Goal: Task Accomplishment & Management: Use online tool/utility

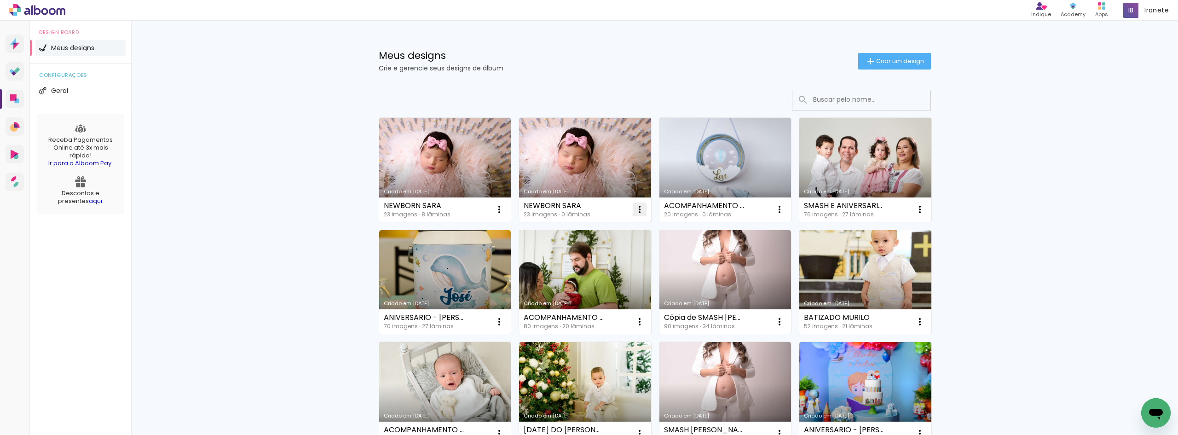
click at [637, 207] on iron-icon at bounding box center [639, 209] width 11 height 11
click at [607, 267] on paper-item "Excluir" at bounding box center [599, 270] width 91 height 18
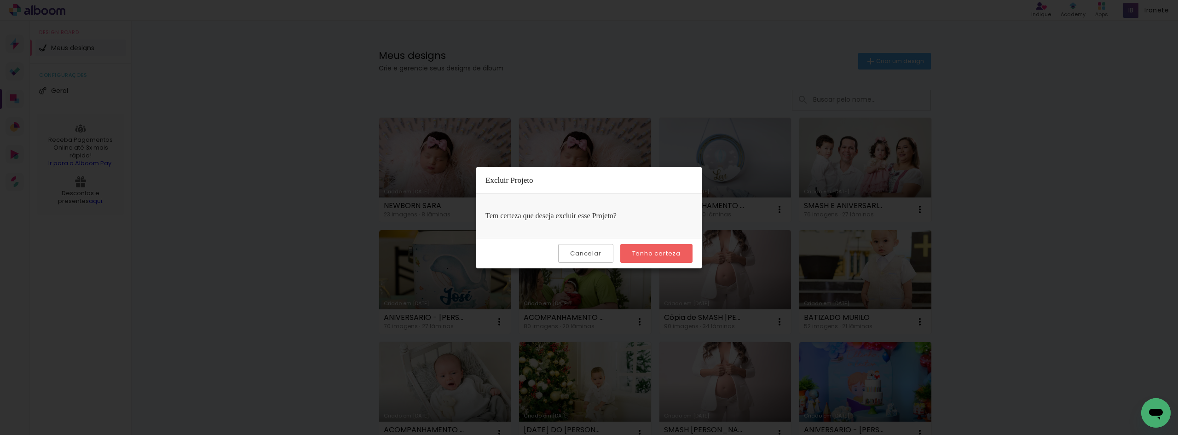
click at [0, 0] on slot "Tenho certeza" at bounding box center [0, 0] width 0 height 0
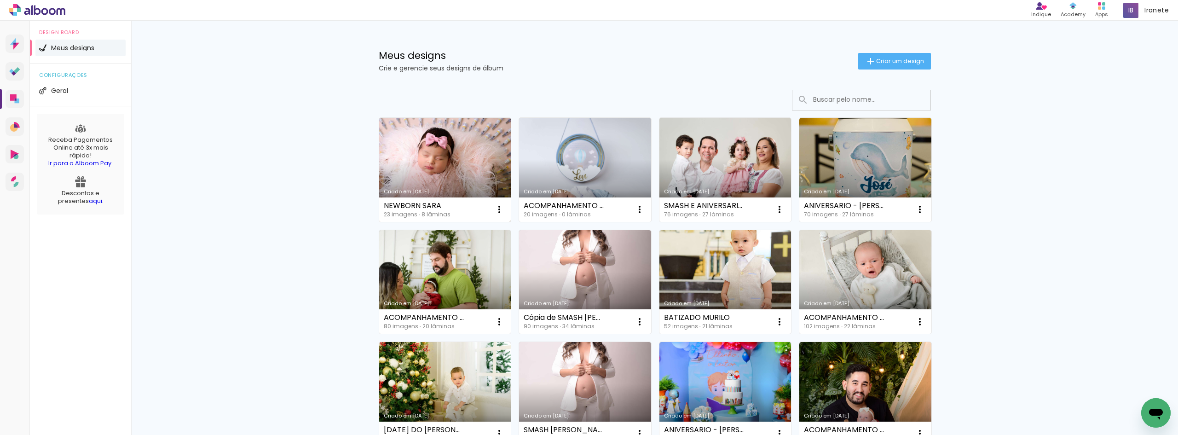
click at [451, 154] on link "Criado em [DATE]" at bounding box center [445, 170] width 132 height 104
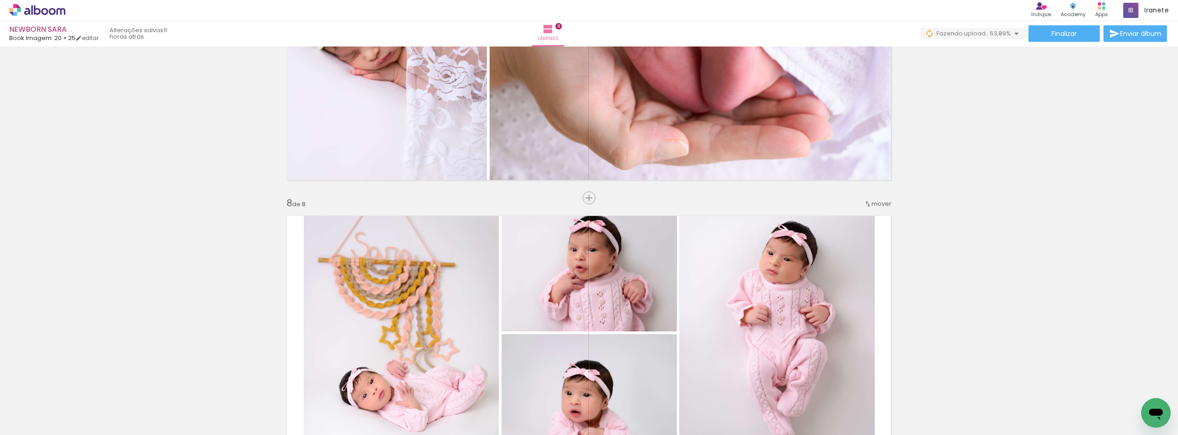
scroll to position [1703, 0]
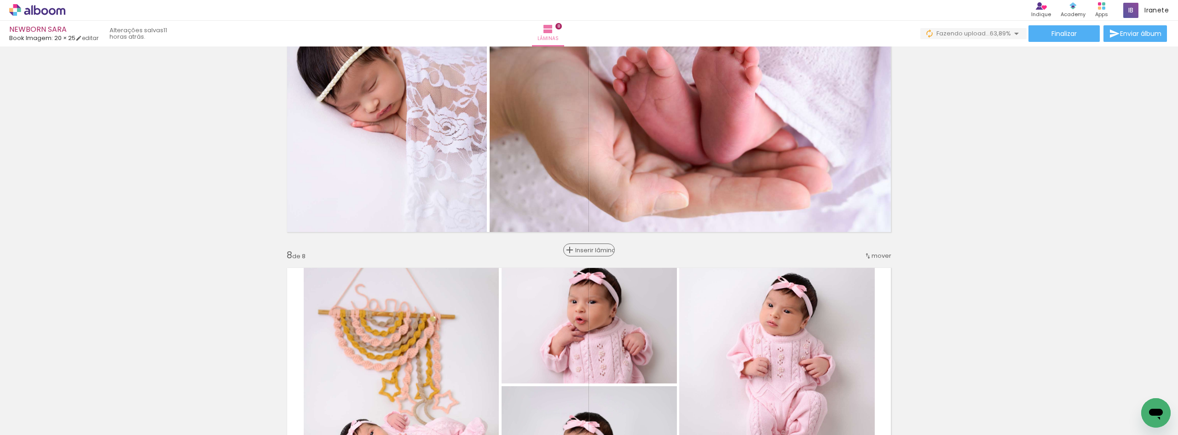
click at [586, 253] on span "Inserir lâmina" at bounding box center [593, 250] width 36 height 6
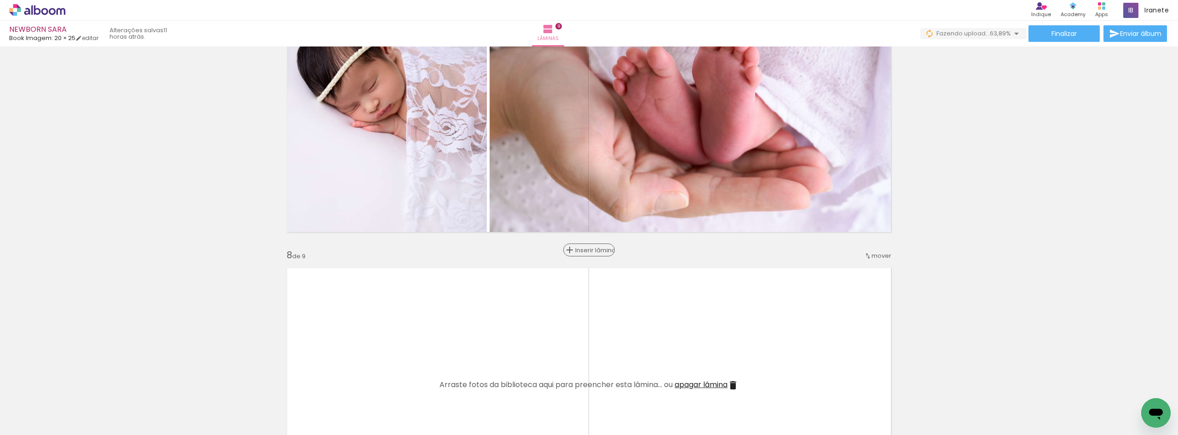
click at [586, 253] on span "Inserir lâmina" at bounding box center [593, 250] width 36 height 6
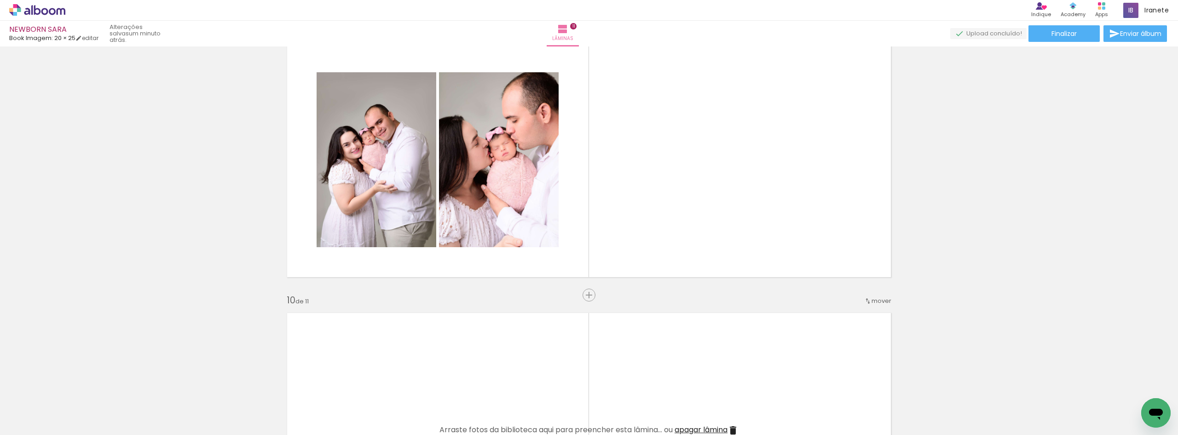
scroll to position [0, 756]
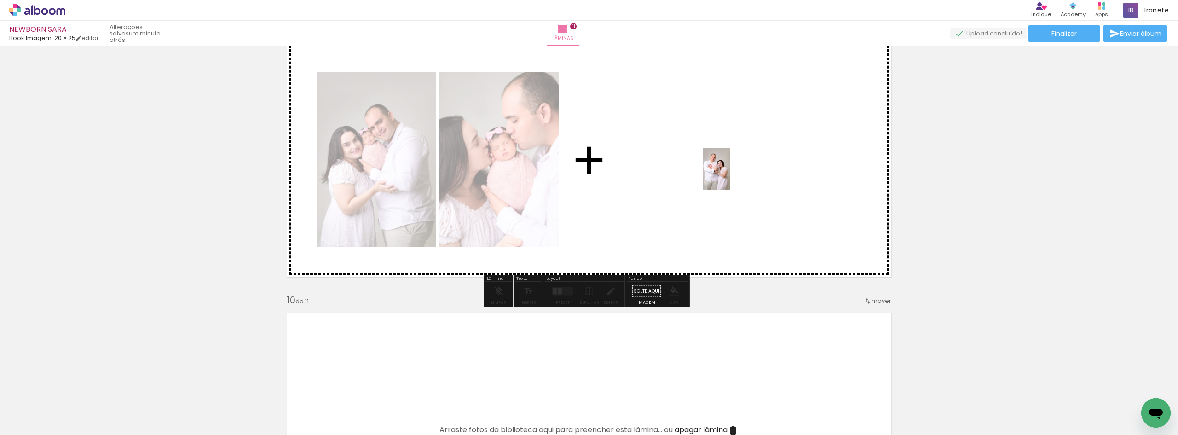
drag, startPoint x: 1141, startPoint y: 400, endPoint x: 730, endPoint y: 176, distance: 467.6
click at [730, 176] on quentale-workspace at bounding box center [589, 217] width 1178 height 435
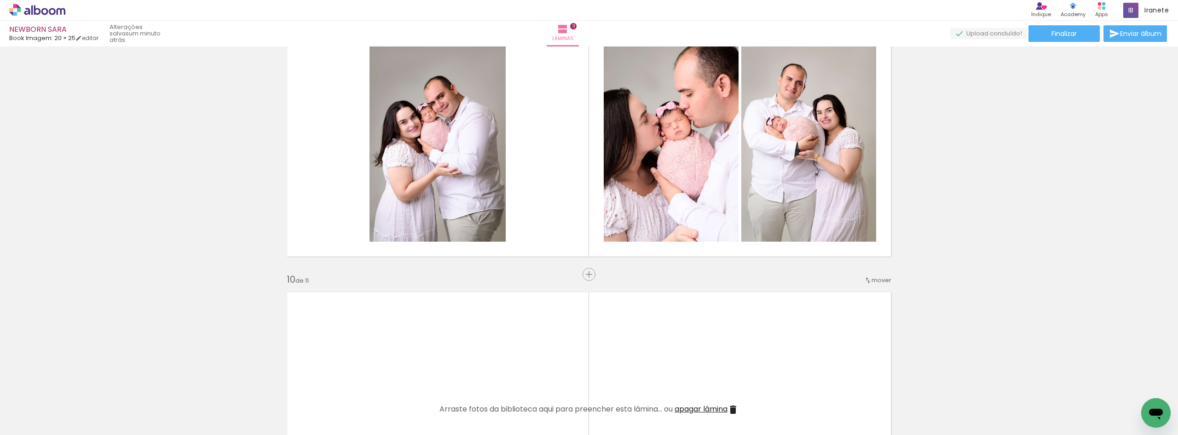
scroll to position [2152, 0]
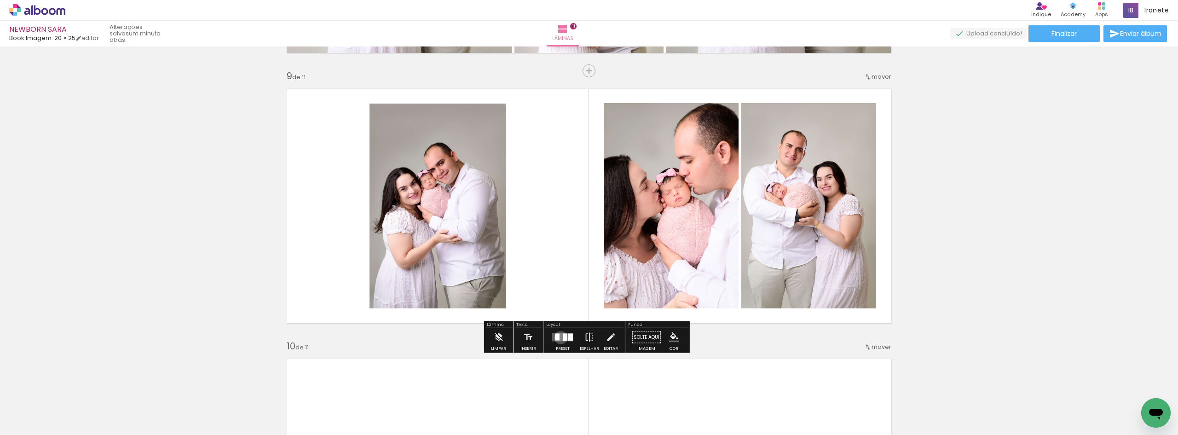
click at [559, 337] on quentale-layouter at bounding box center [562, 337] width 21 height 8
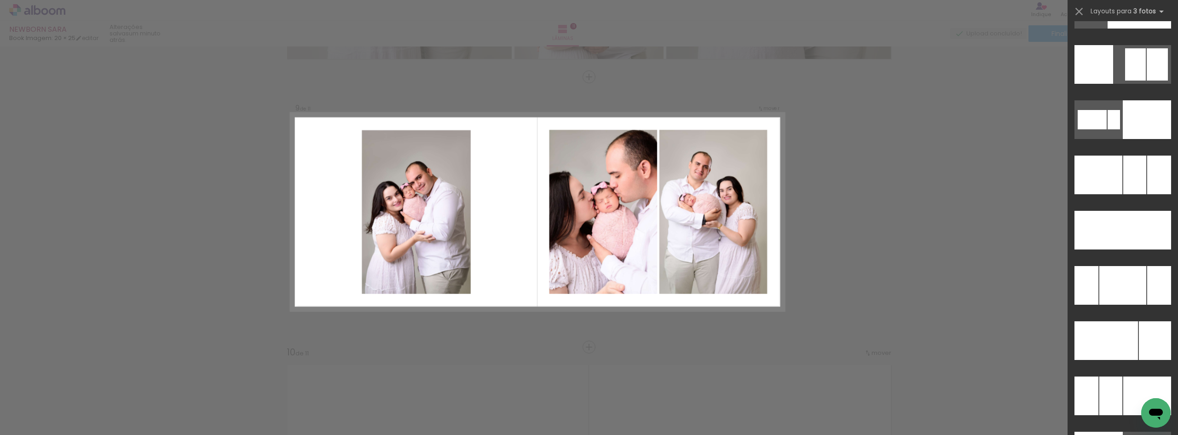
scroll to position [8961, 0]
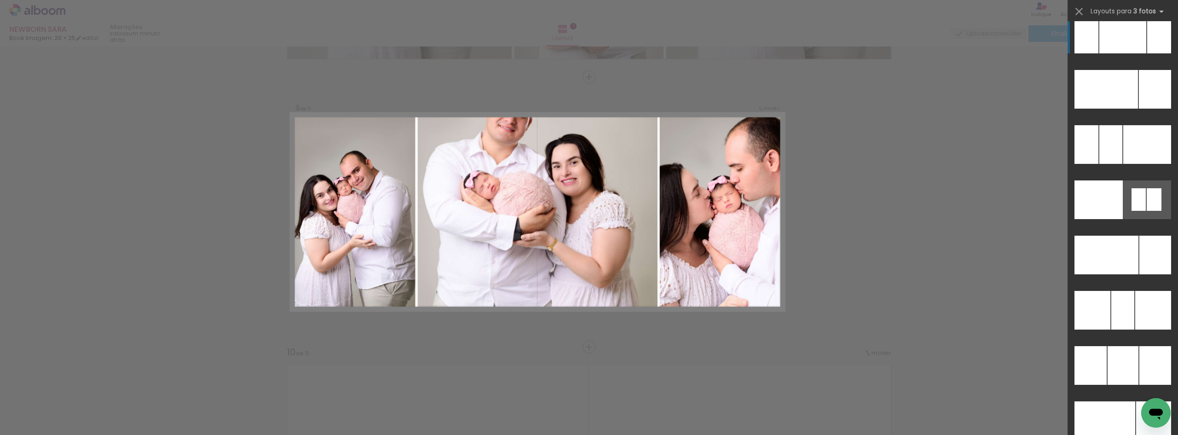
click at [1130, 39] on div at bounding box center [1123, 34] width 47 height 39
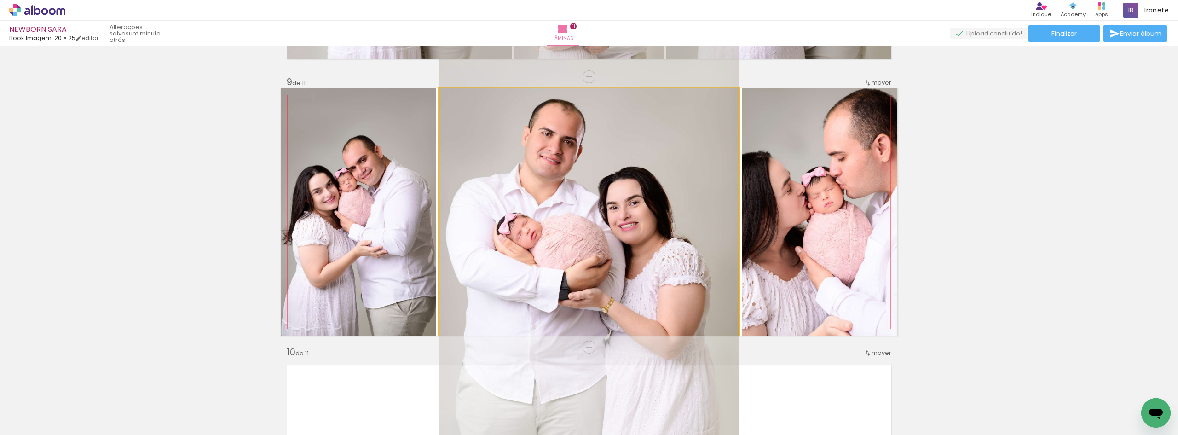
drag, startPoint x: 659, startPoint y: 197, endPoint x: 662, endPoint y: 249, distance: 51.2
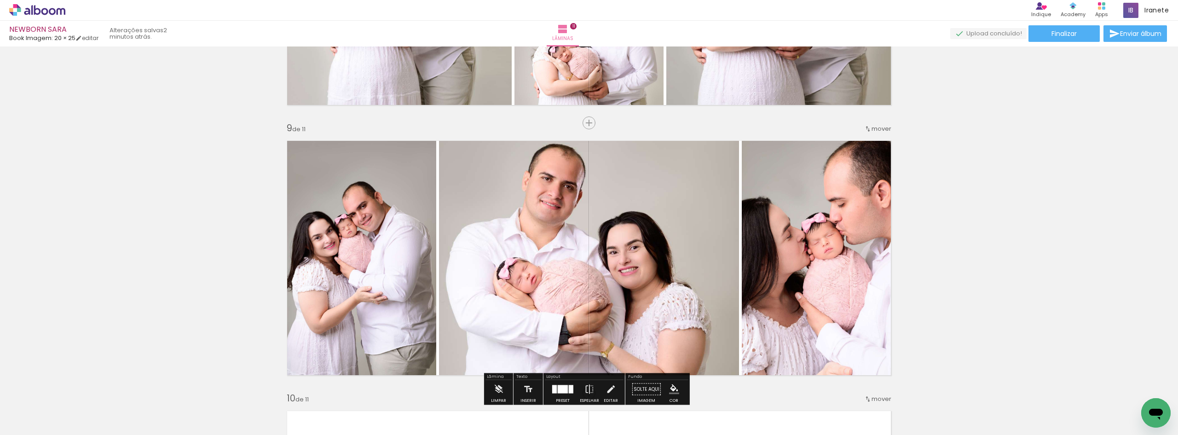
scroll to position [2192, 0]
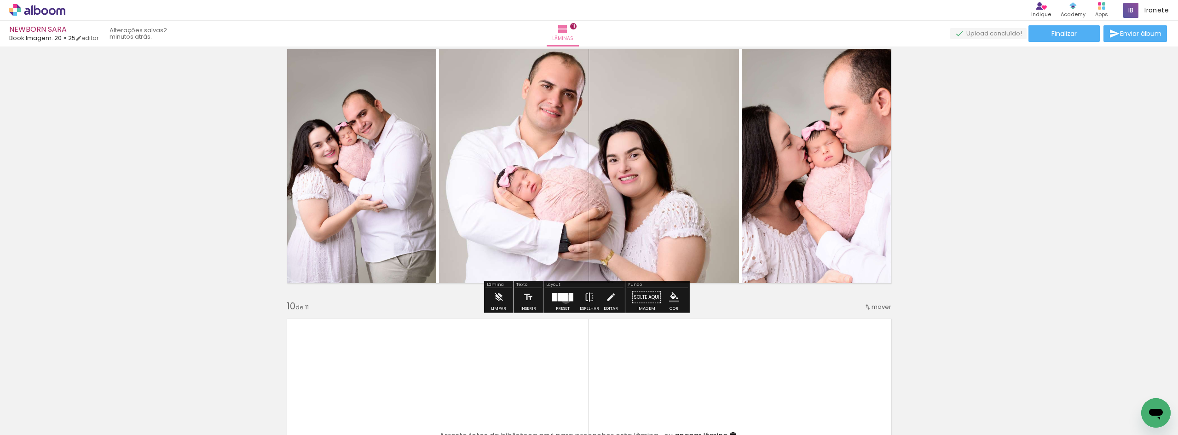
click at [564, 299] on div at bounding box center [563, 297] width 10 height 8
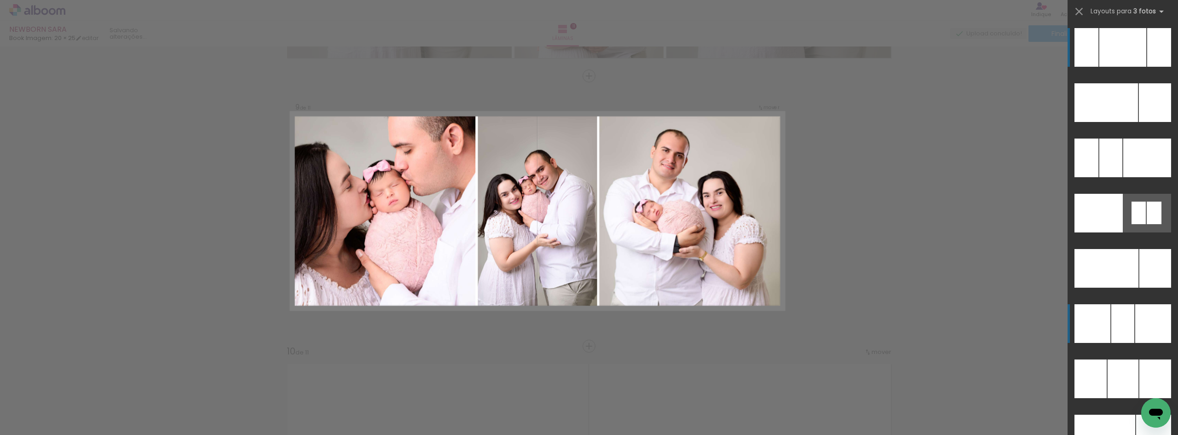
scroll to position [2146, 0]
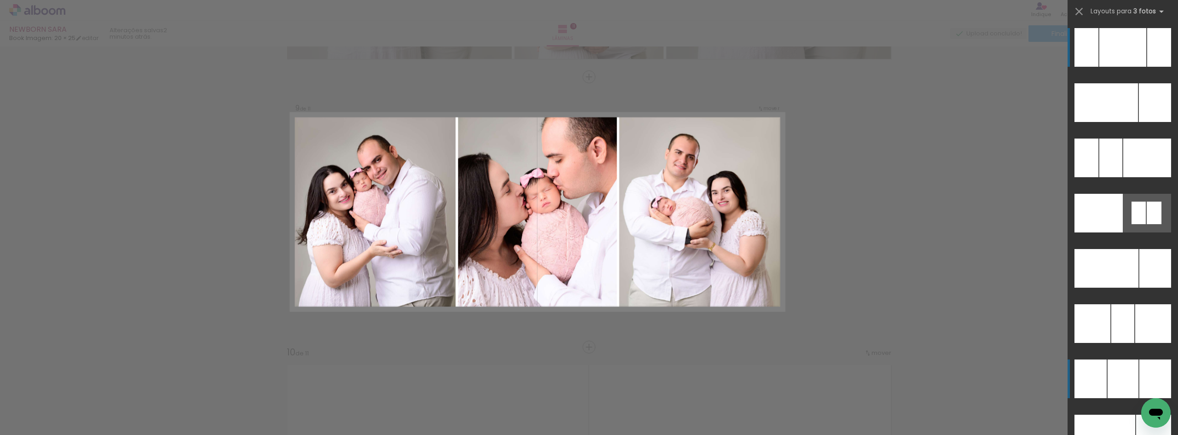
click at [1135, 362] on div at bounding box center [1123, 378] width 31 height 39
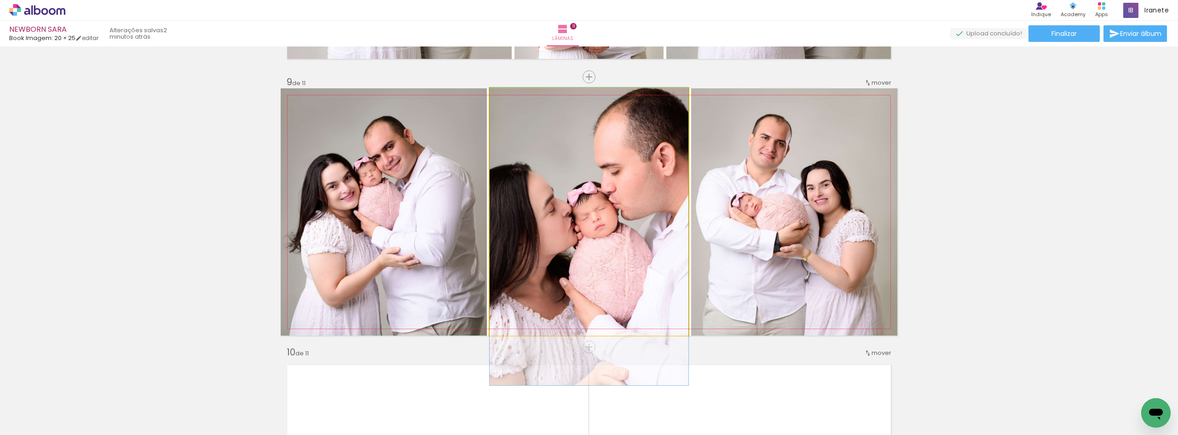
drag, startPoint x: 612, startPoint y: 260, endPoint x: 609, endPoint y: 284, distance: 24.6
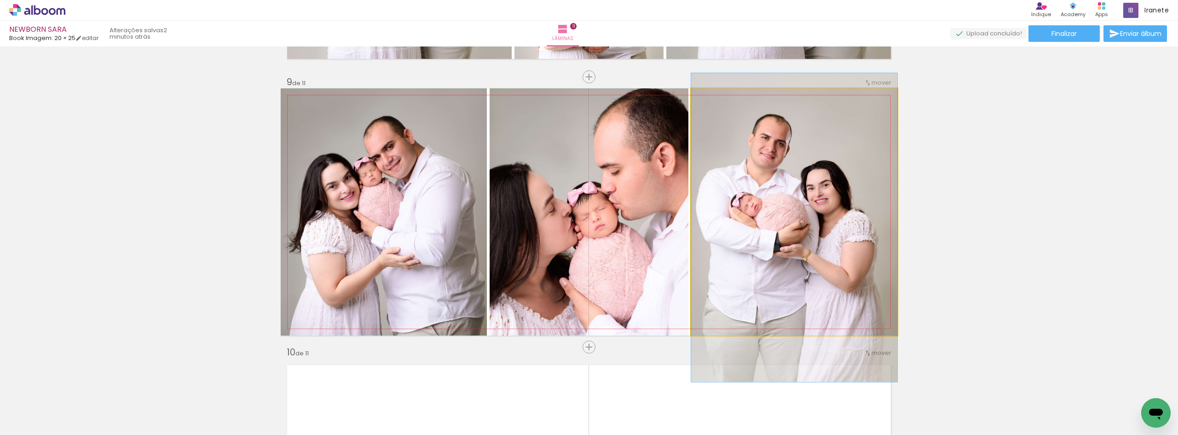
click at [791, 255] on quentale-photo at bounding box center [794, 211] width 206 height 247
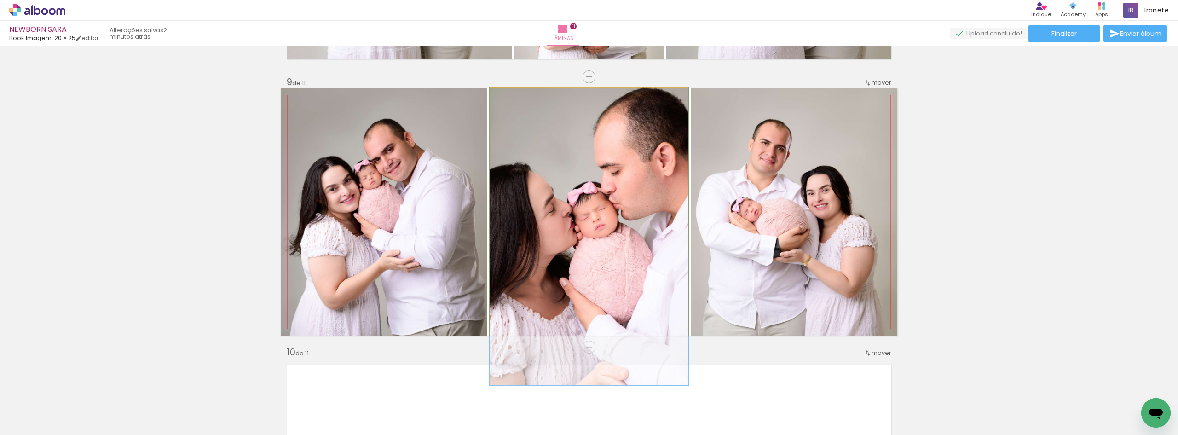
click at [607, 232] on quentale-photo at bounding box center [589, 211] width 199 height 247
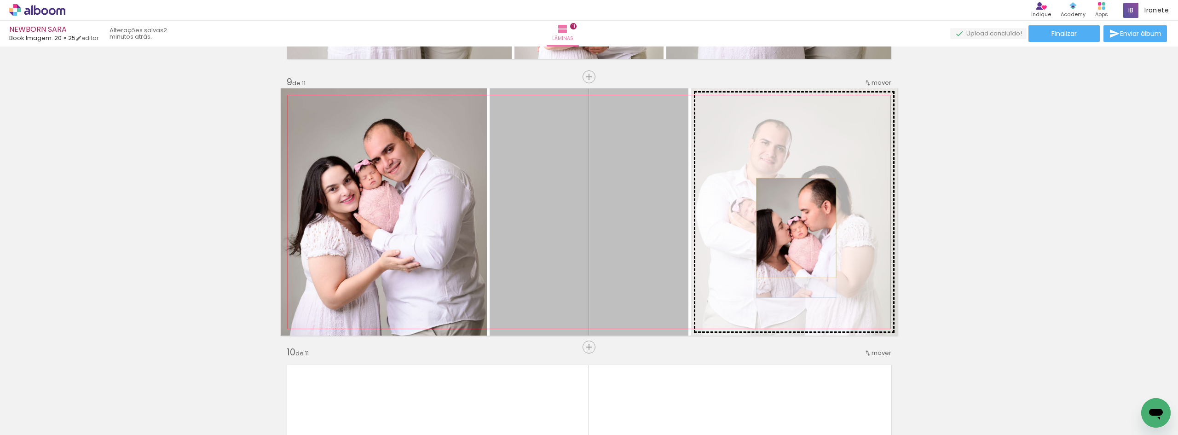
drag, startPoint x: 612, startPoint y: 226, endPoint x: 793, endPoint y: 228, distance: 180.9
click at [0, 0] on slot at bounding box center [0, 0] width 0 height 0
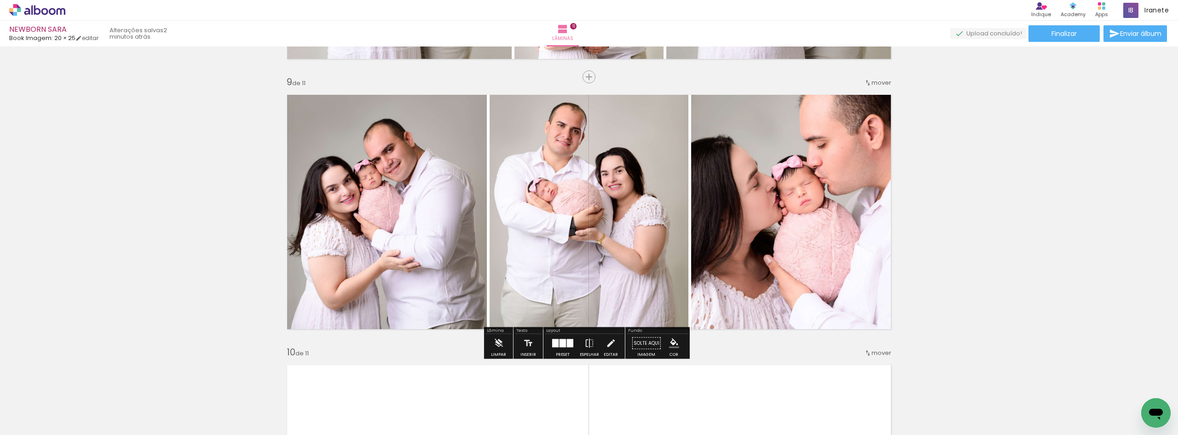
click at [588, 348] on iron-icon at bounding box center [590, 343] width 10 height 18
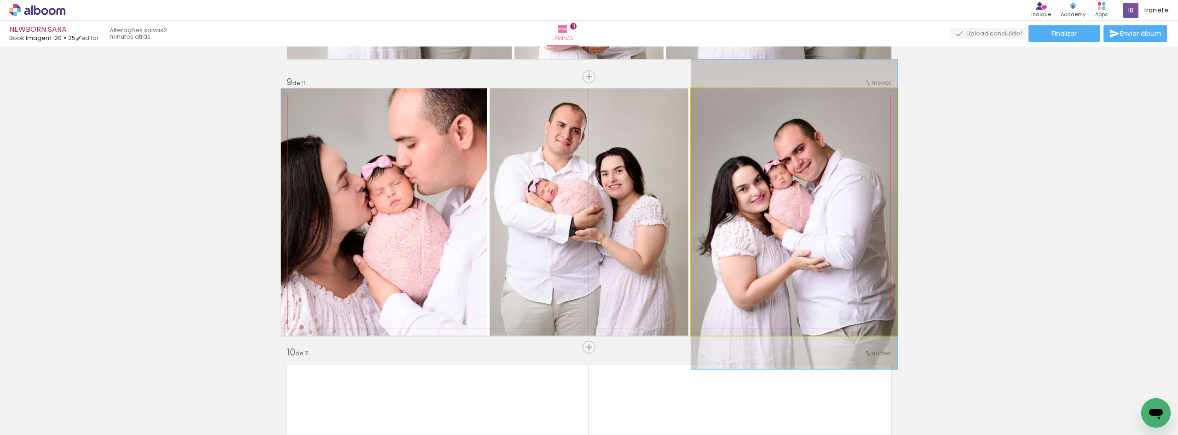
drag, startPoint x: 865, startPoint y: 212, endPoint x: 844, endPoint y: 212, distance: 21.2
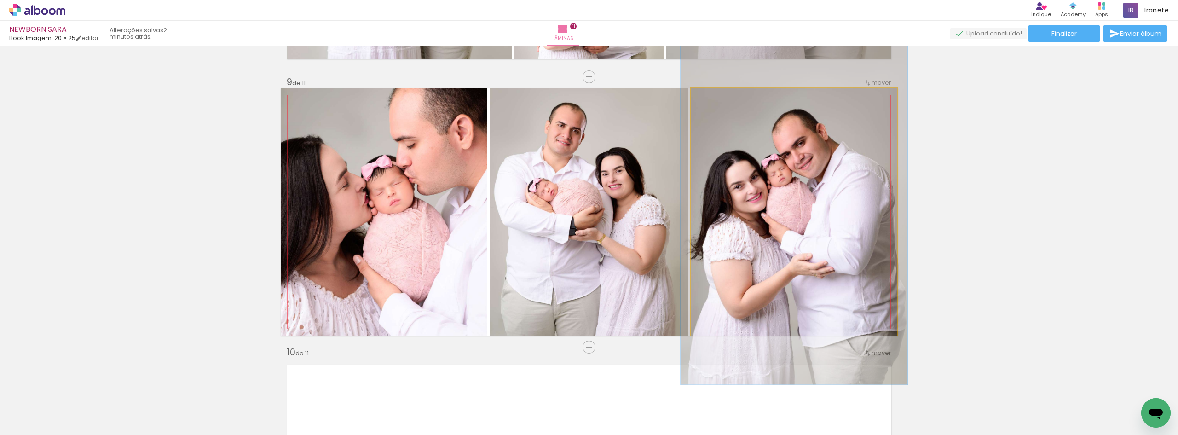
type paper-slider "110"
click at [717, 100] on div at bounding box center [716, 98] width 15 height 15
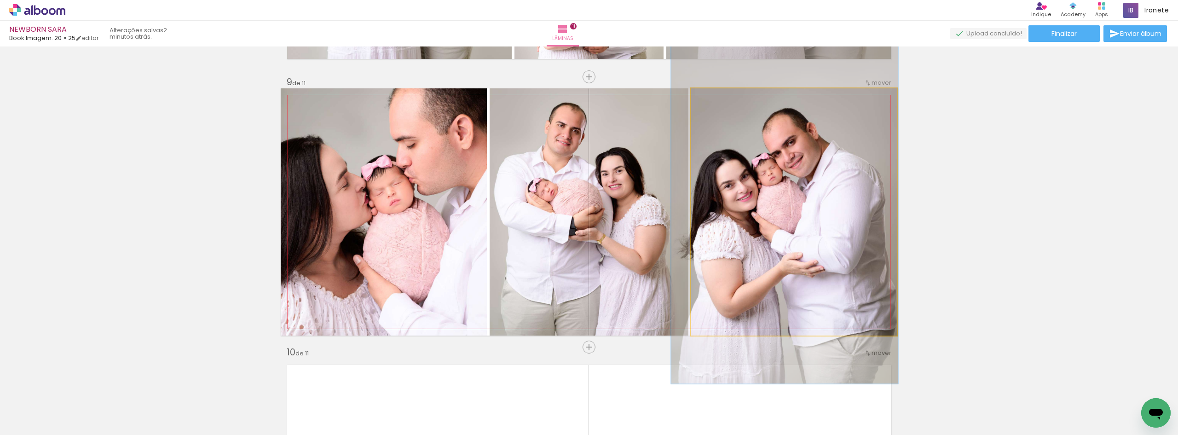
drag, startPoint x: 805, startPoint y: 185, endPoint x: 795, endPoint y: 185, distance: 9.7
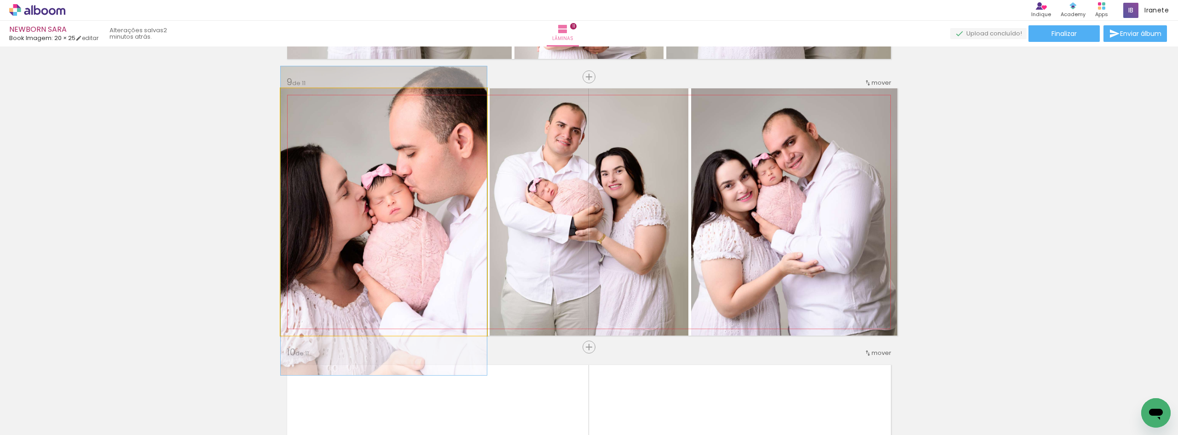
drag, startPoint x: 417, startPoint y: 188, endPoint x: 424, endPoint y: 197, distance: 11.1
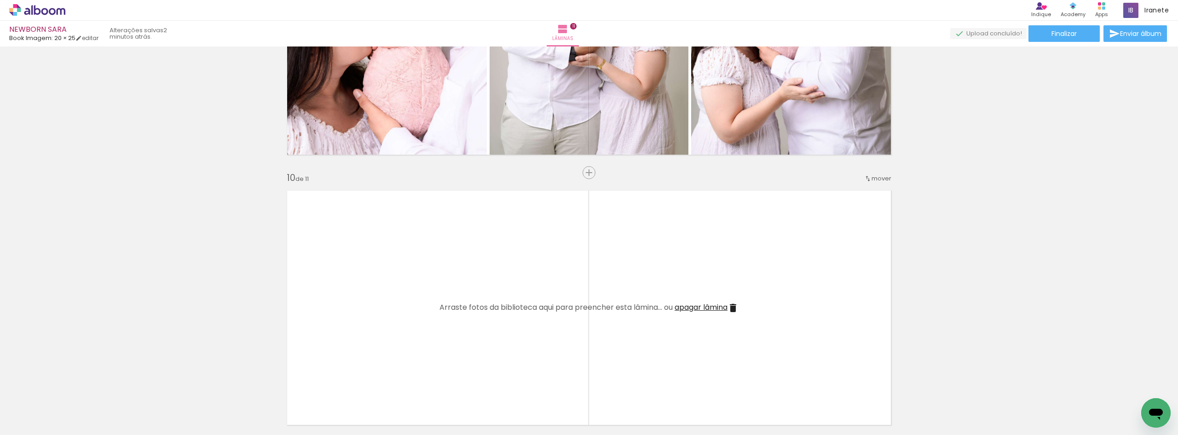
scroll to position [2422, 0]
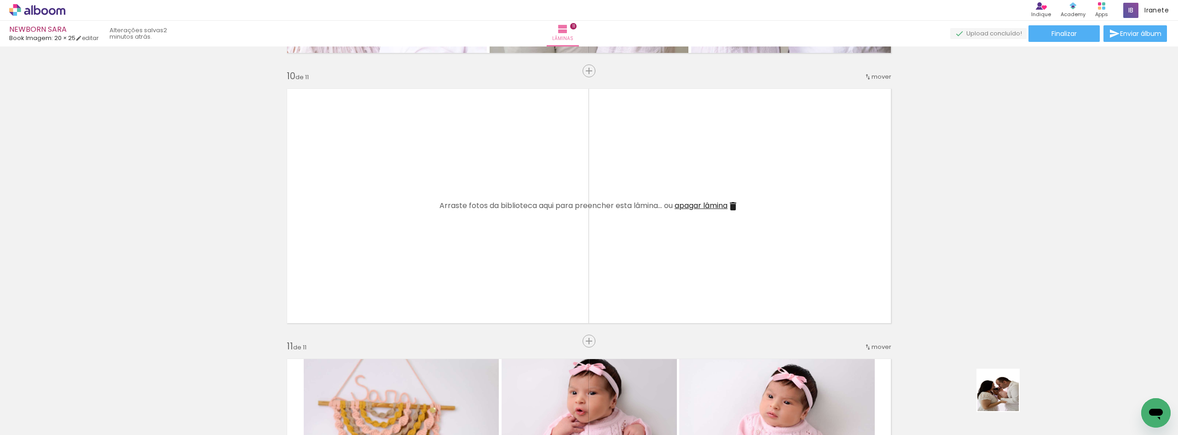
drag, startPoint x: 1039, startPoint y: 415, endPoint x: 763, endPoint y: 272, distance: 310.8
click at [763, 272] on quentale-workspace at bounding box center [589, 217] width 1178 height 435
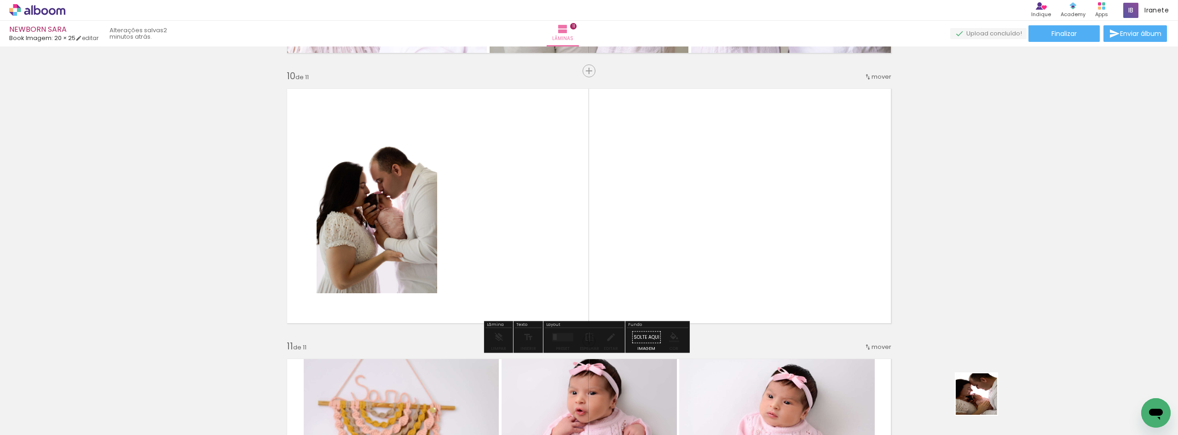
drag, startPoint x: 993, startPoint y: 411, endPoint x: 736, endPoint y: 260, distance: 297.9
click at [736, 260] on quentale-workspace at bounding box center [589, 217] width 1178 height 435
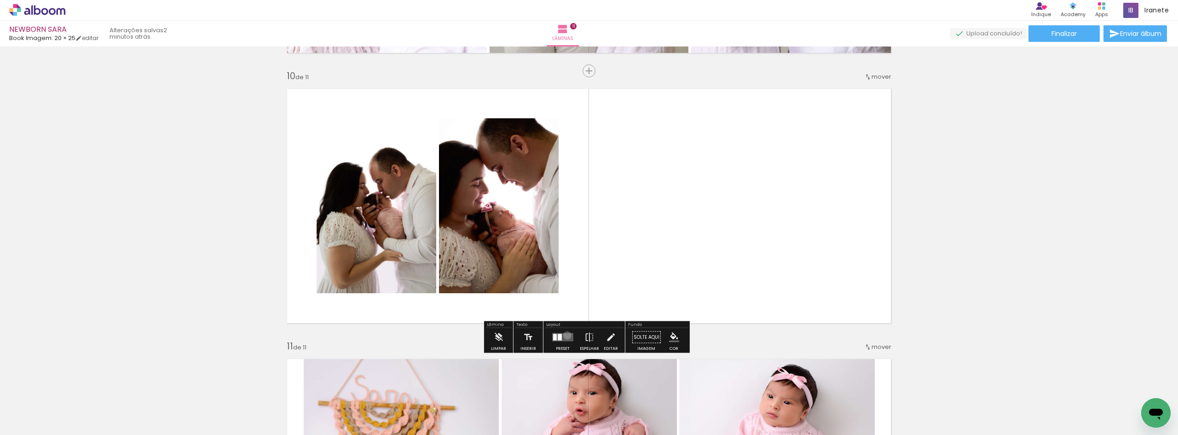
click at [565, 335] on quentale-layouter at bounding box center [562, 337] width 21 height 8
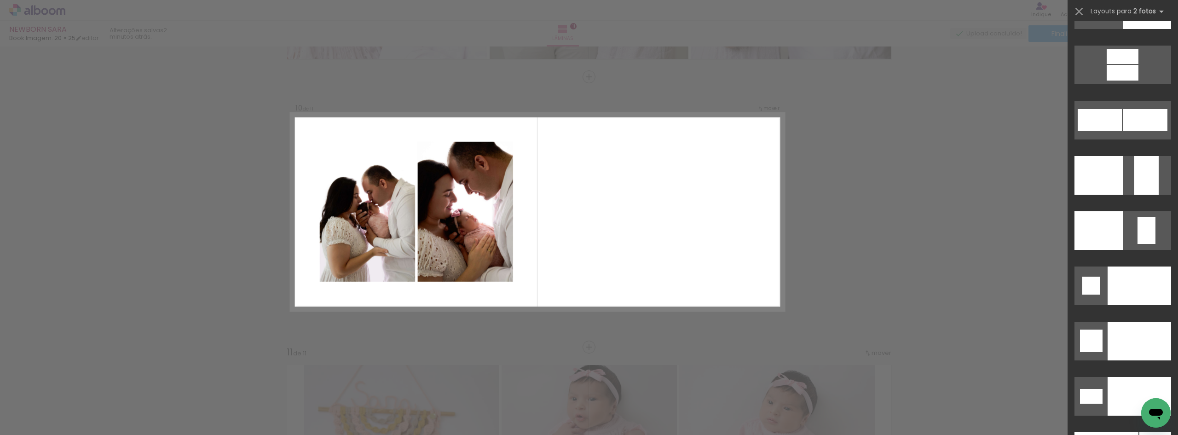
scroll to position [3994, 0]
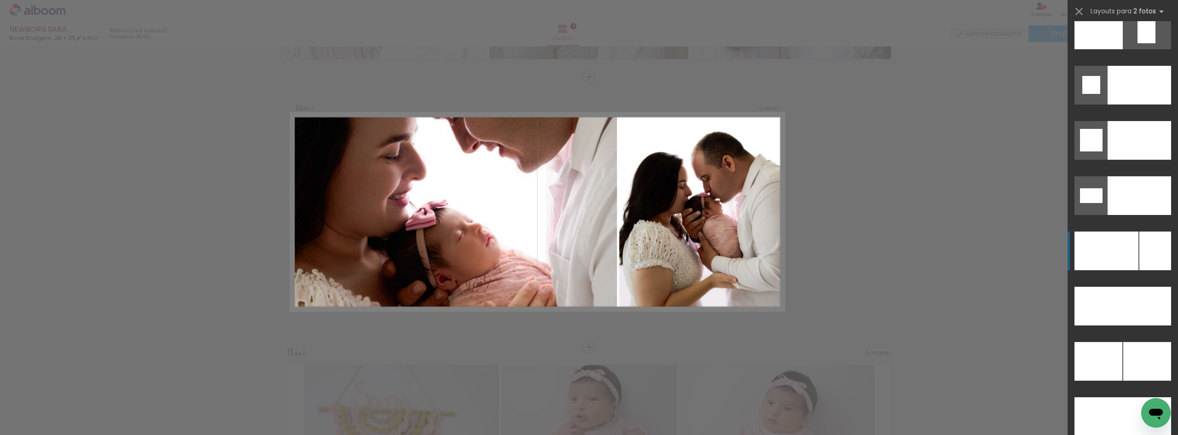
click at [1143, 248] on div at bounding box center [1156, 251] width 32 height 39
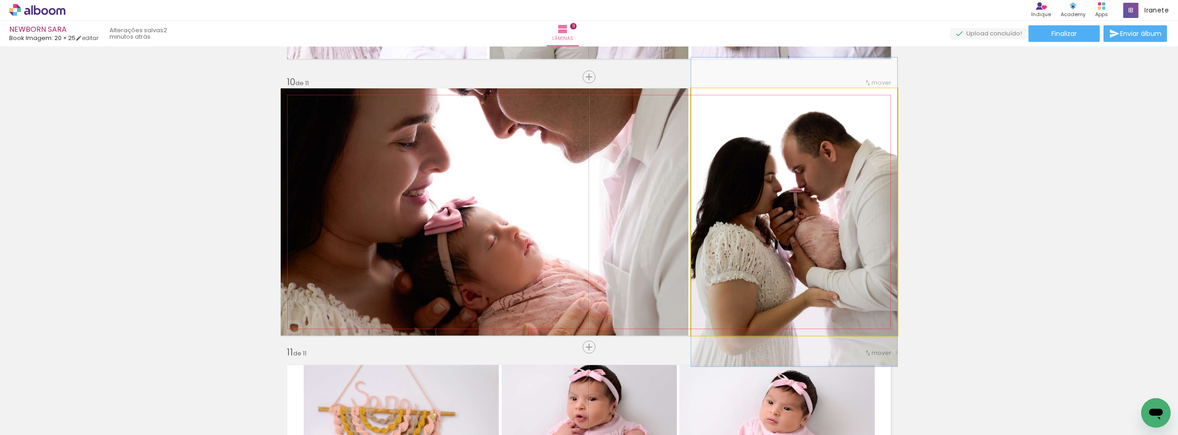
click at [761, 235] on quentale-photo at bounding box center [794, 211] width 206 height 247
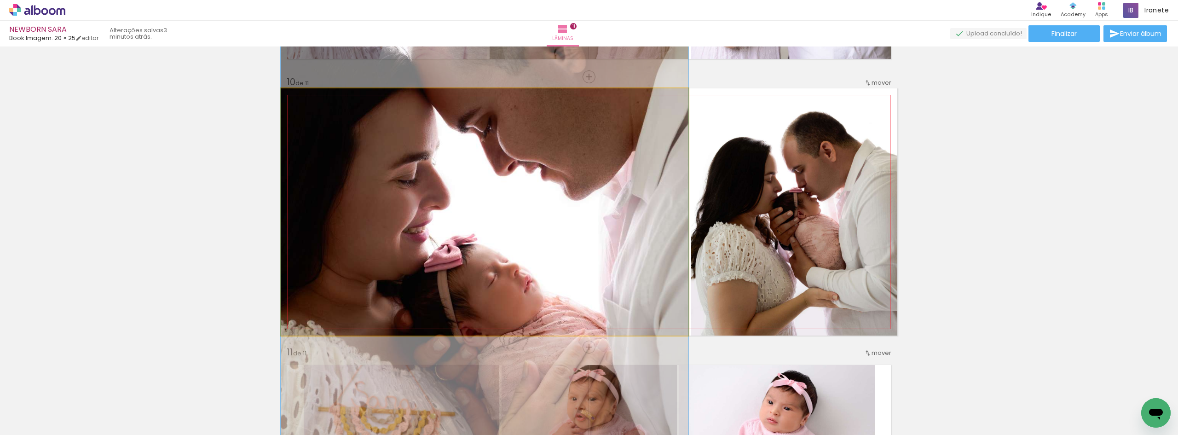
drag, startPoint x: 481, startPoint y: 233, endPoint x: 481, endPoint y: 271, distance: 37.3
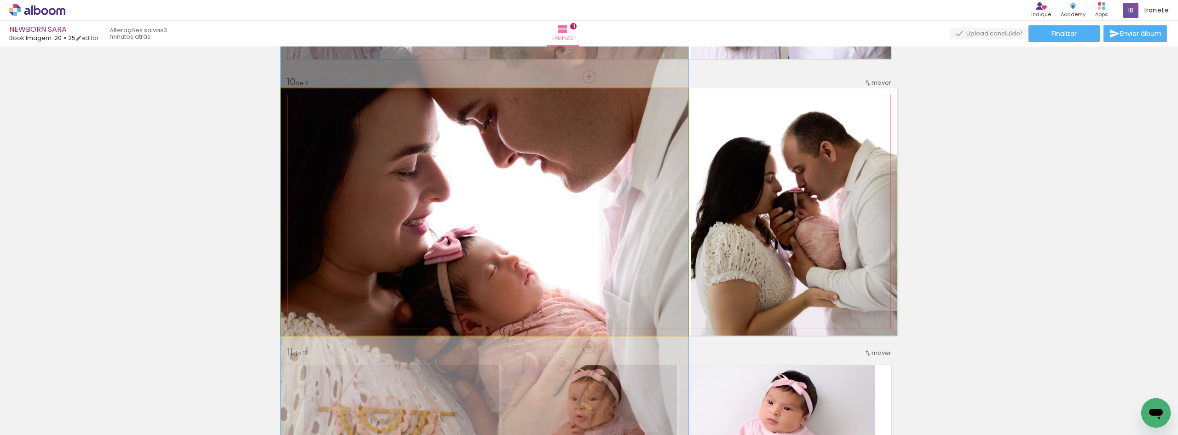
drag, startPoint x: 503, startPoint y: 254, endPoint x: 503, endPoint y: 246, distance: 7.8
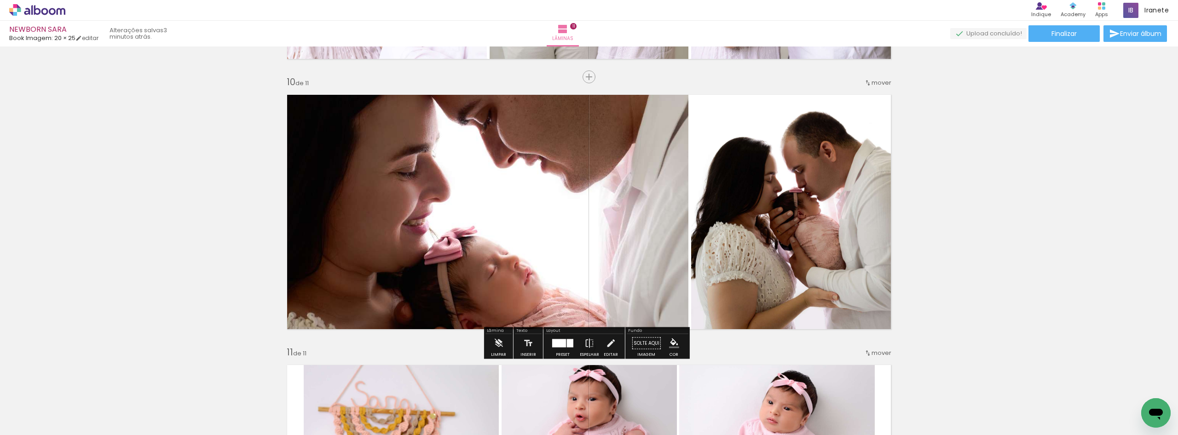
click at [561, 345] on div at bounding box center [559, 343] width 14 height 8
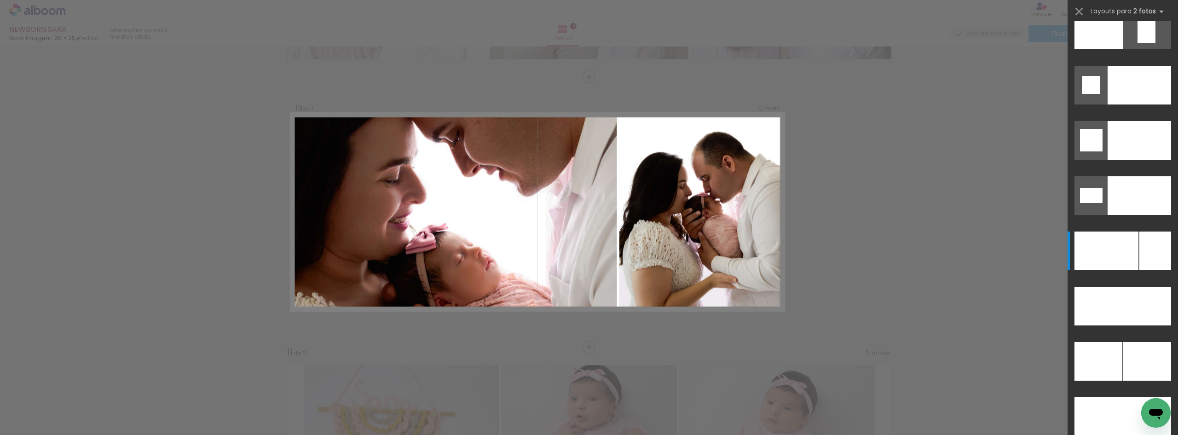
scroll to position [4198, 0]
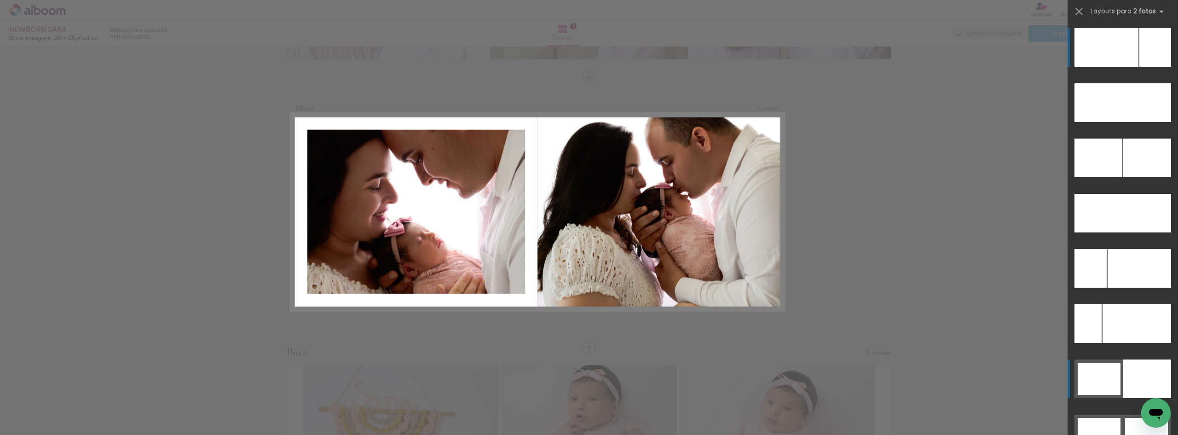
click at [1112, 365] on div at bounding box center [1099, 379] width 43 height 32
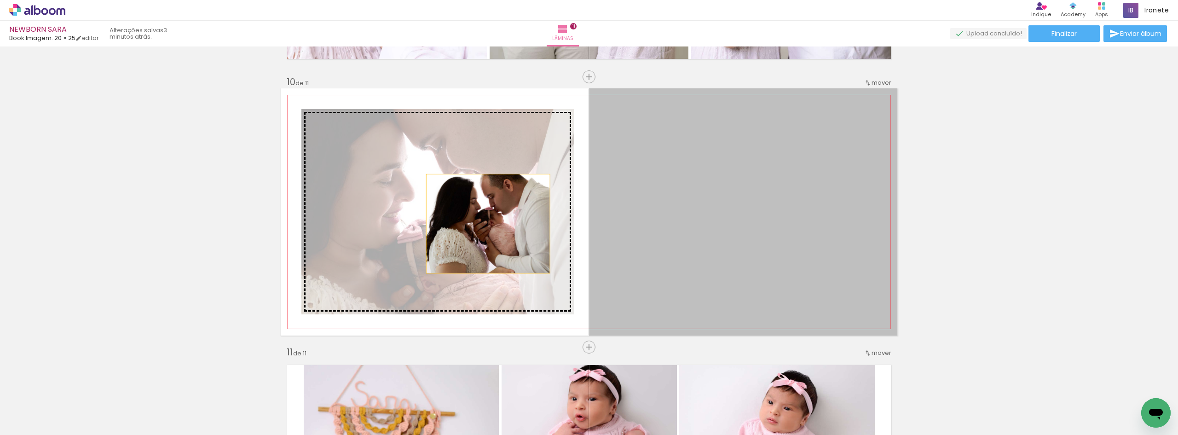
drag, startPoint x: 782, startPoint y: 233, endPoint x: 477, endPoint y: 224, distance: 305.3
click at [0, 0] on slot at bounding box center [0, 0] width 0 height 0
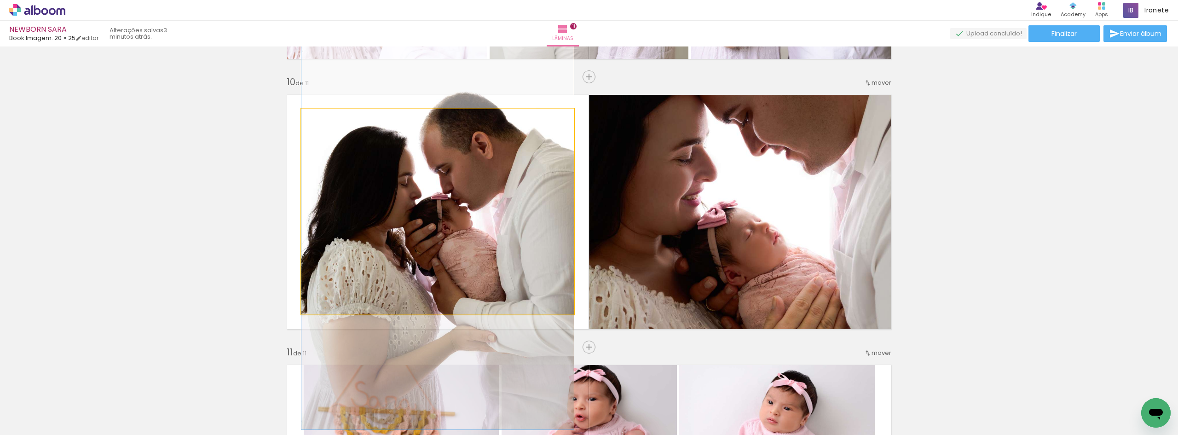
drag, startPoint x: 444, startPoint y: 220, endPoint x: 442, endPoint y: 234, distance: 14.0
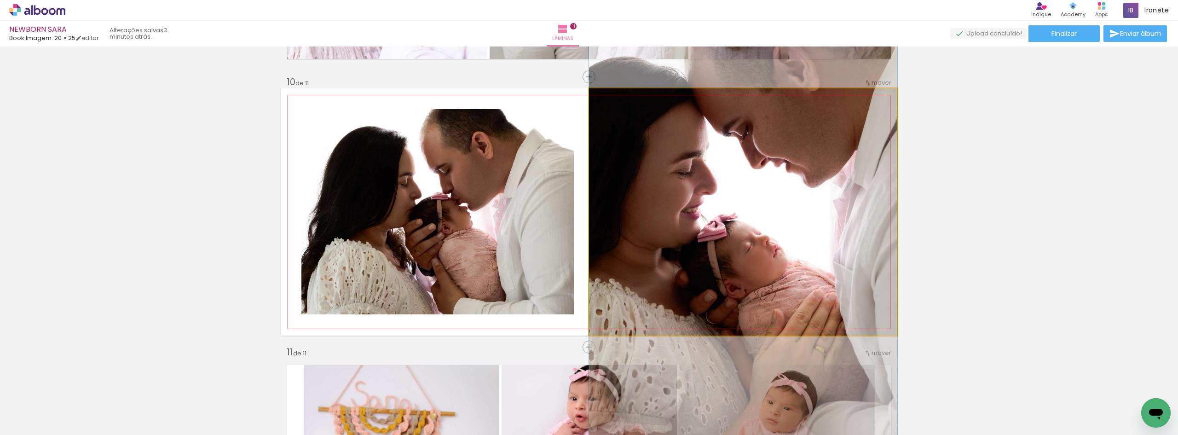
drag, startPoint x: 671, startPoint y: 211, endPoint x: 671, endPoint y: 224, distance: 12.9
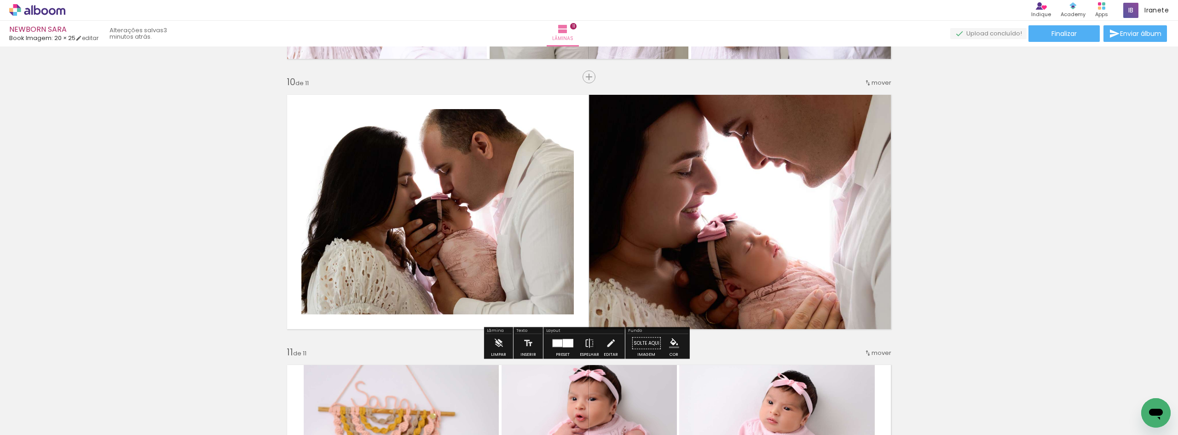
click at [558, 346] on div at bounding box center [558, 343] width 10 height 7
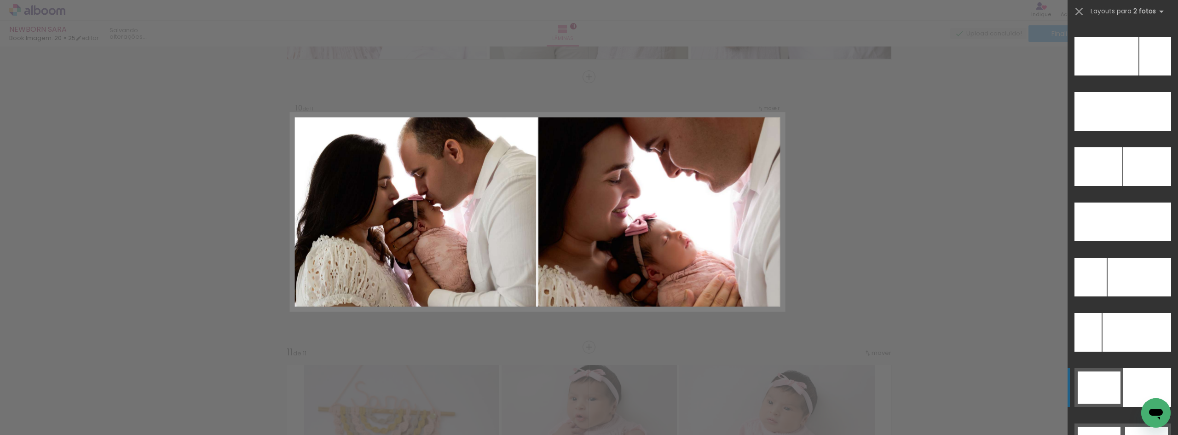
scroll to position [3913, 0]
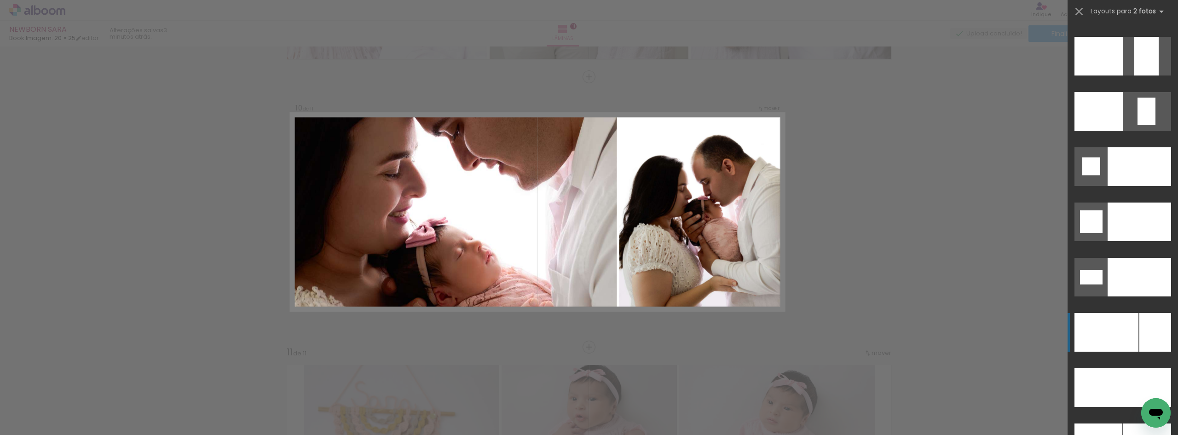
click at [1143, 324] on div at bounding box center [1156, 332] width 32 height 39
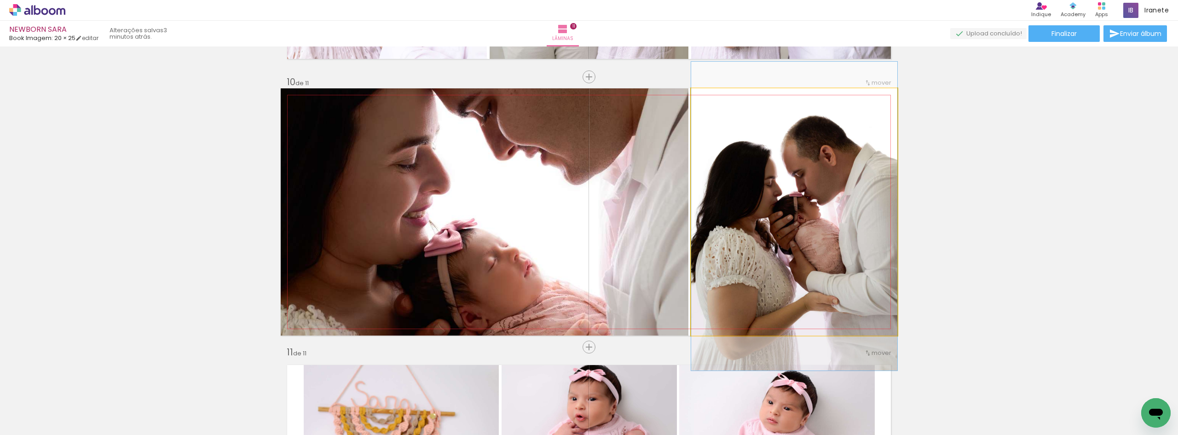
drag, startPoint x: 826, startPoint y: 256, endPoint x: 536, endPoint y: 255, distance: 290.4
click at [0, 0] on slot at bounding box center [0, 0] width 0 height 0
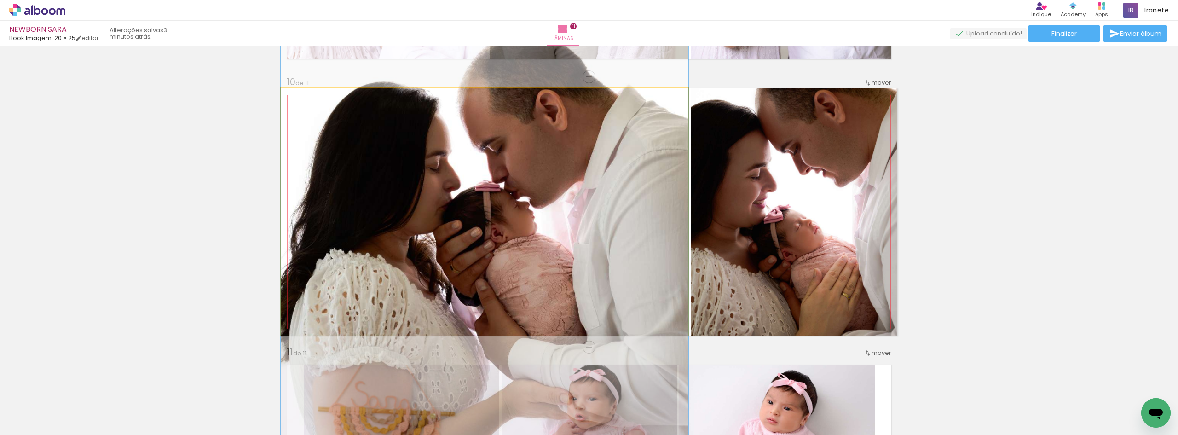
drag, startPoint x: 566, startPoint y: 234, endPoint x: 565, endPoint y: 252, distance: 18.0
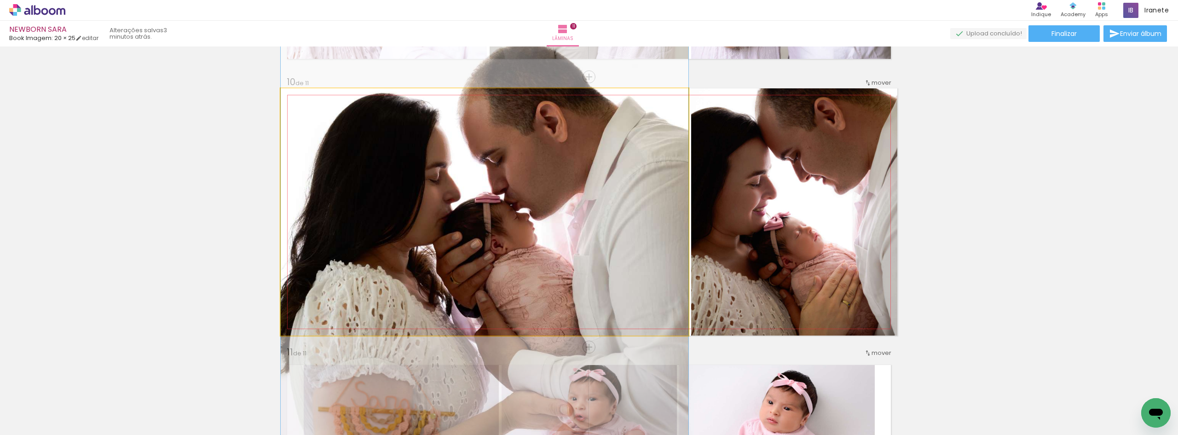
drag, startPoint x: 536, startPoint y: 216, endPoint x: 535, endPoint y: 228, distance: 11.5
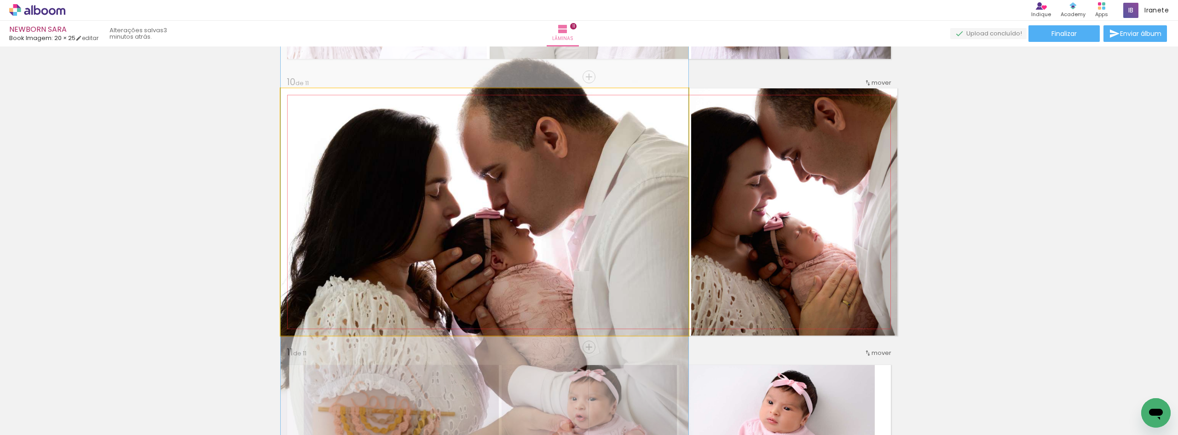
drag, startPoint x: 535, startPoint y: 228, endPoint x: 533, endPoint y: 243, distance: 15.8
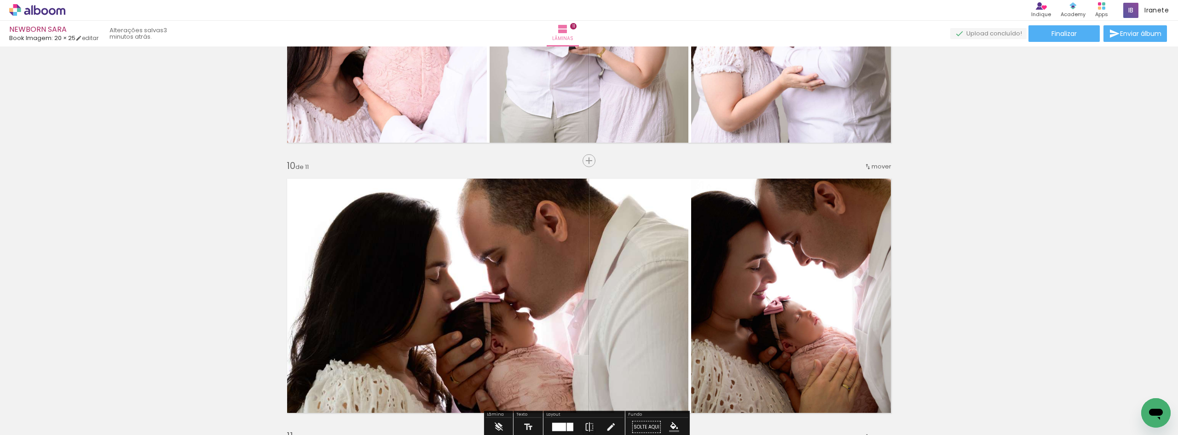
scroll to position [2416, 0]
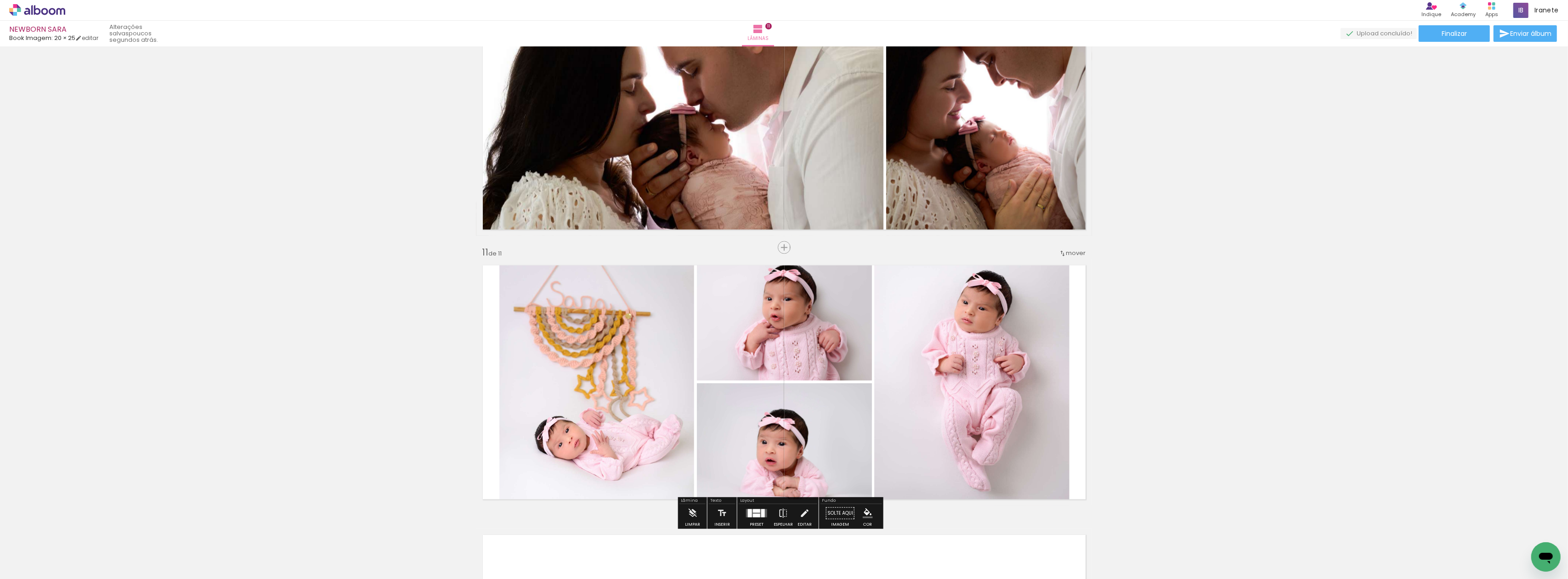
scroll to position [2695, 0]
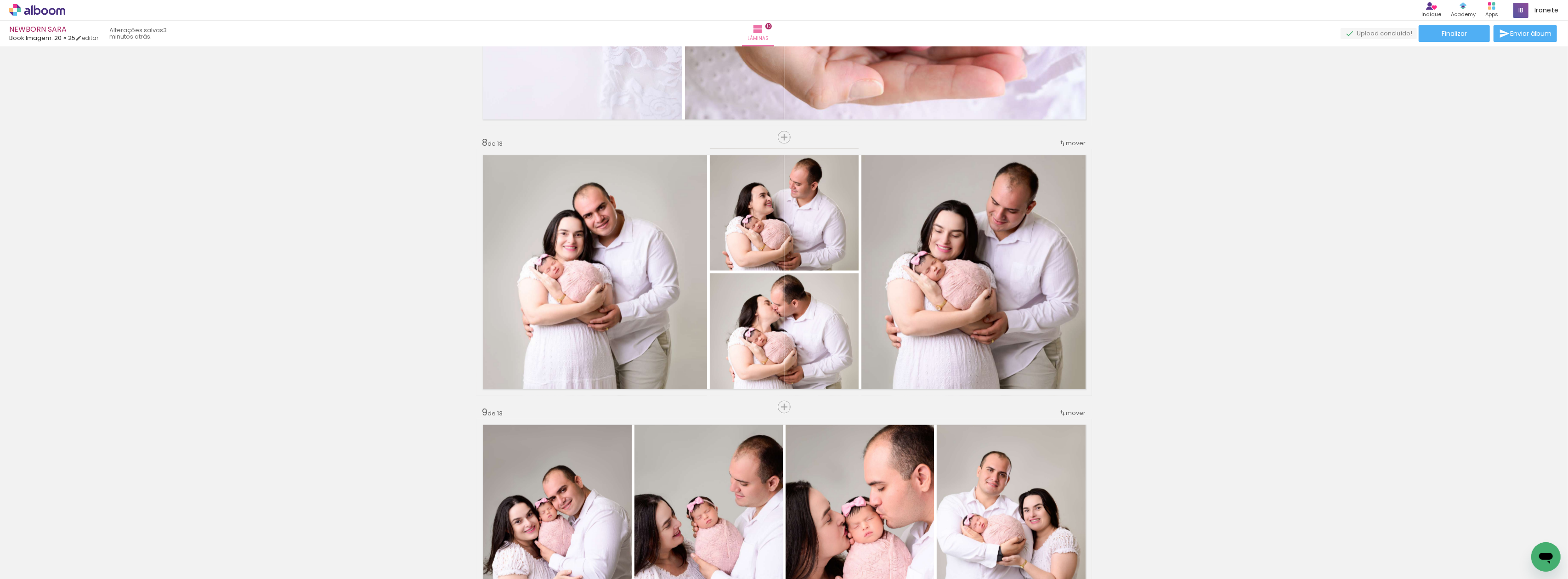
scroll to position [1776, 0]
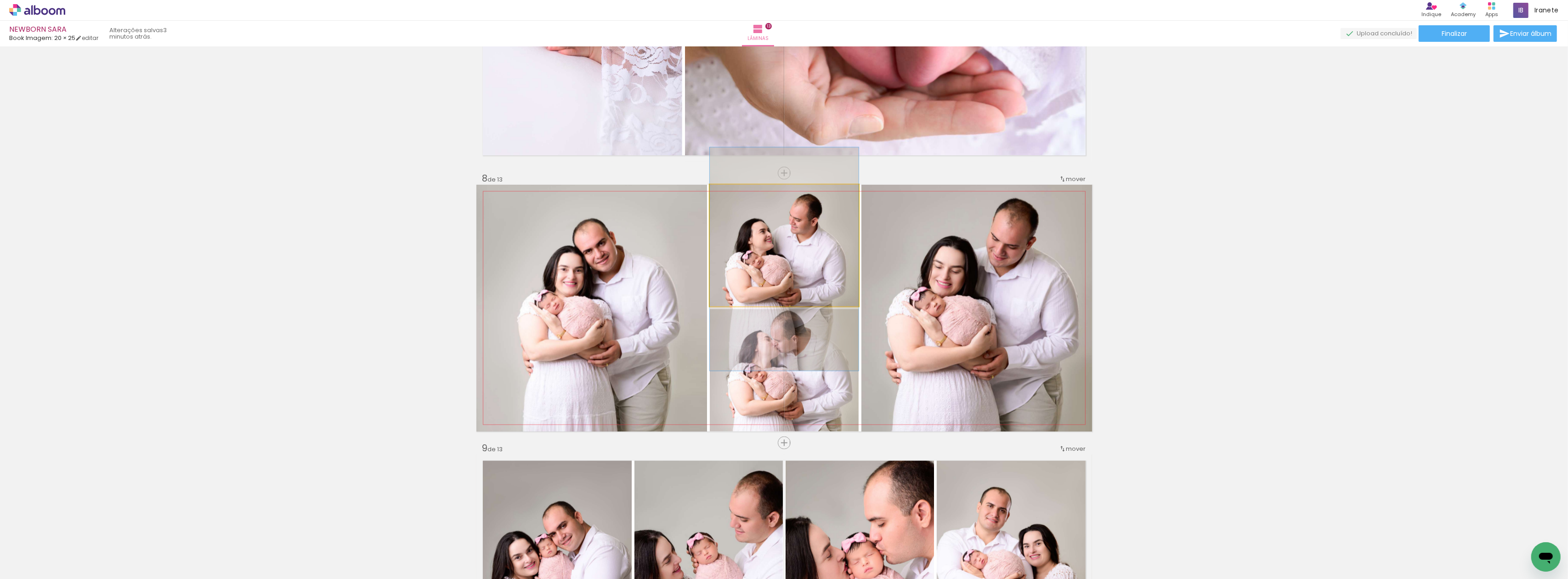
click at [800, 273] on quentale-photo at bounding box center [784, 246] width 149 height 122
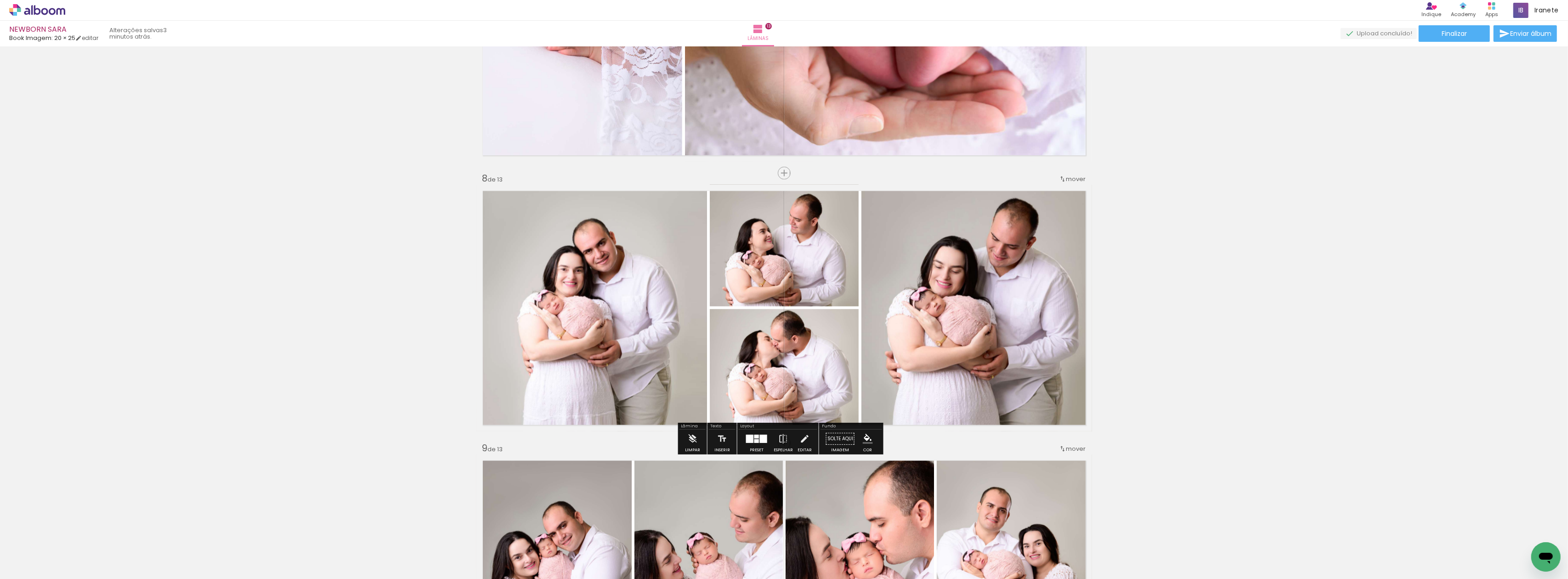
click at [801, 368] on paper-item at bounding box center [802, 366] width 17 height 6
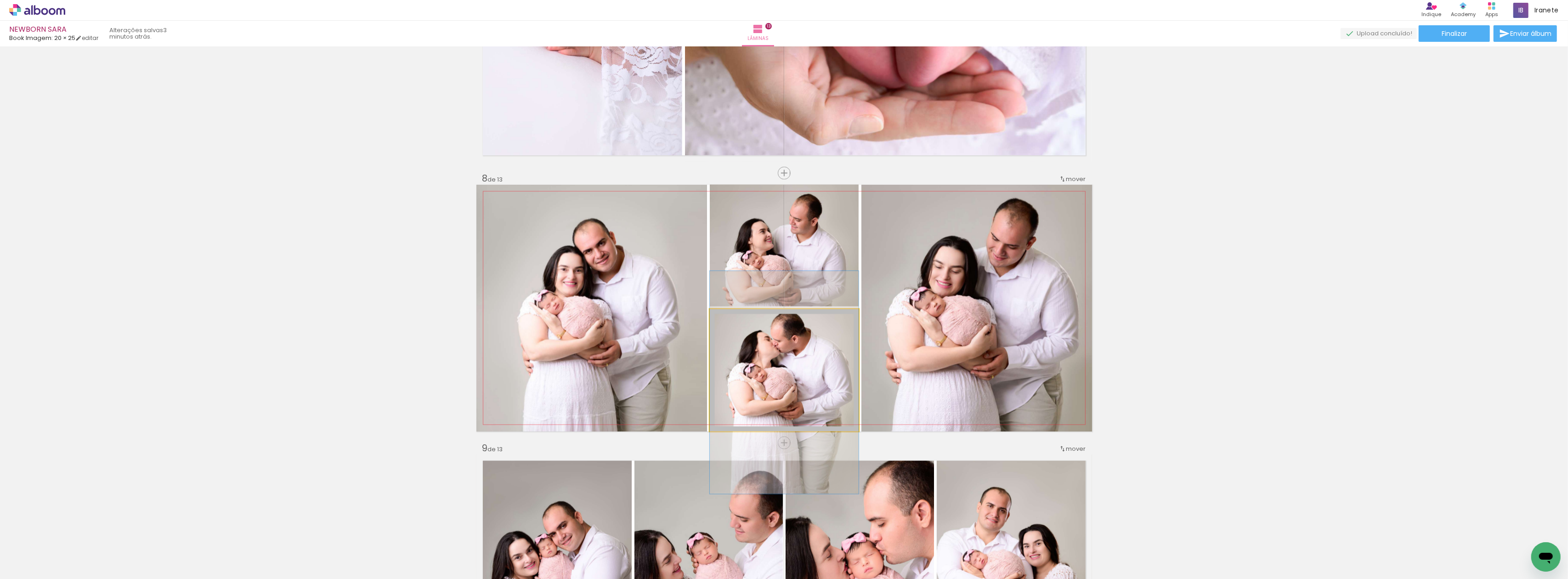
click at [765, 370] on quentale-photo at bounding box center [784, 370] width 149 height 122
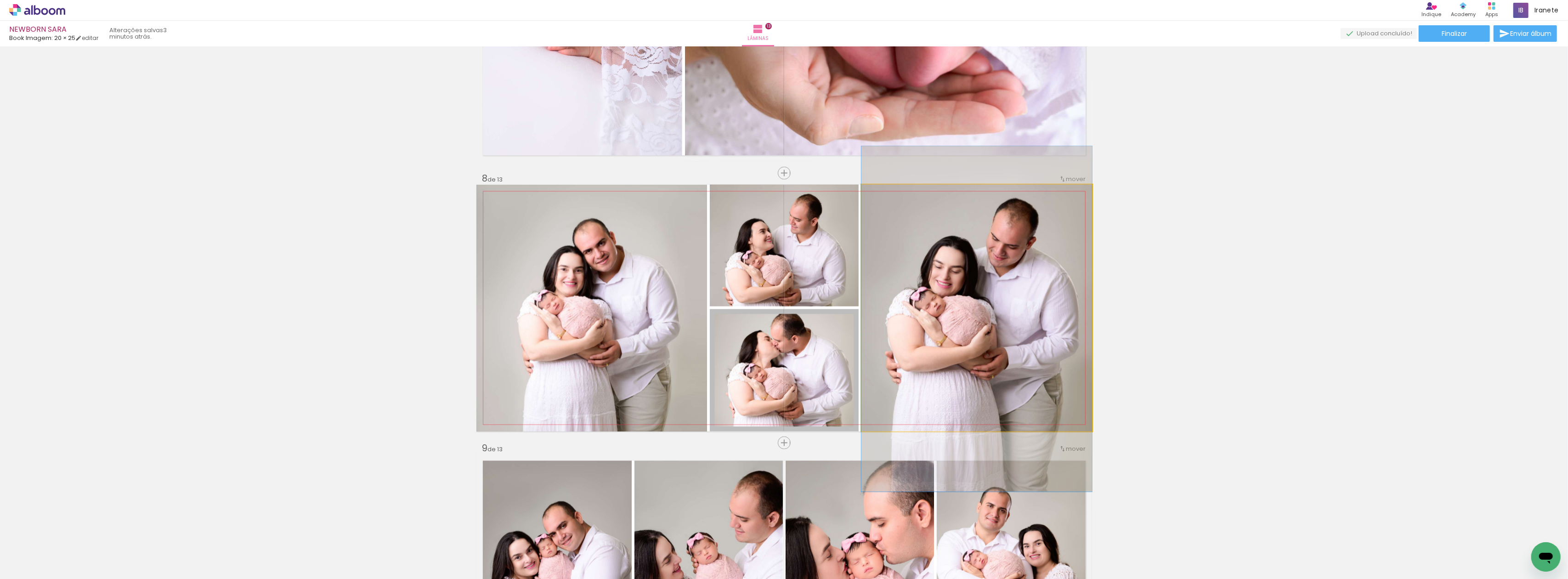
click at [946, 327] on quentale-photo at bounding box center [976, 307] width 231 height 247
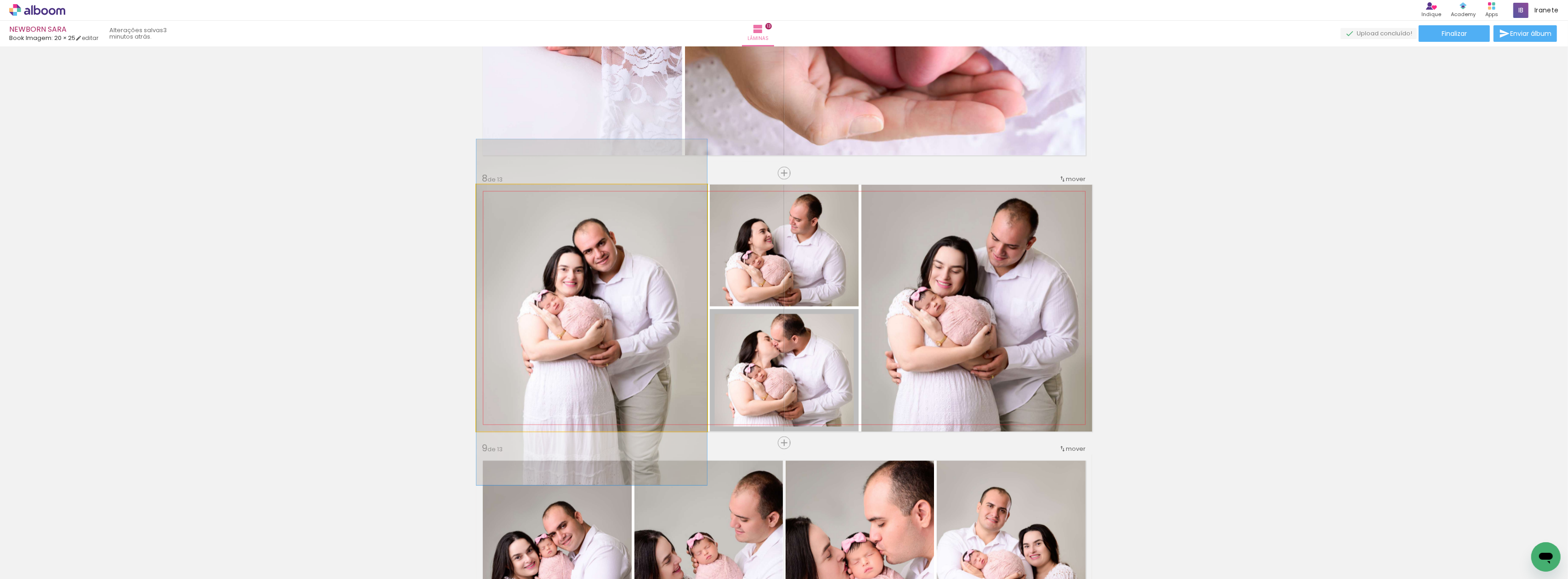
click at [607, 324] on quentale-photo at bounding box center [591, 307] width 231 height 247
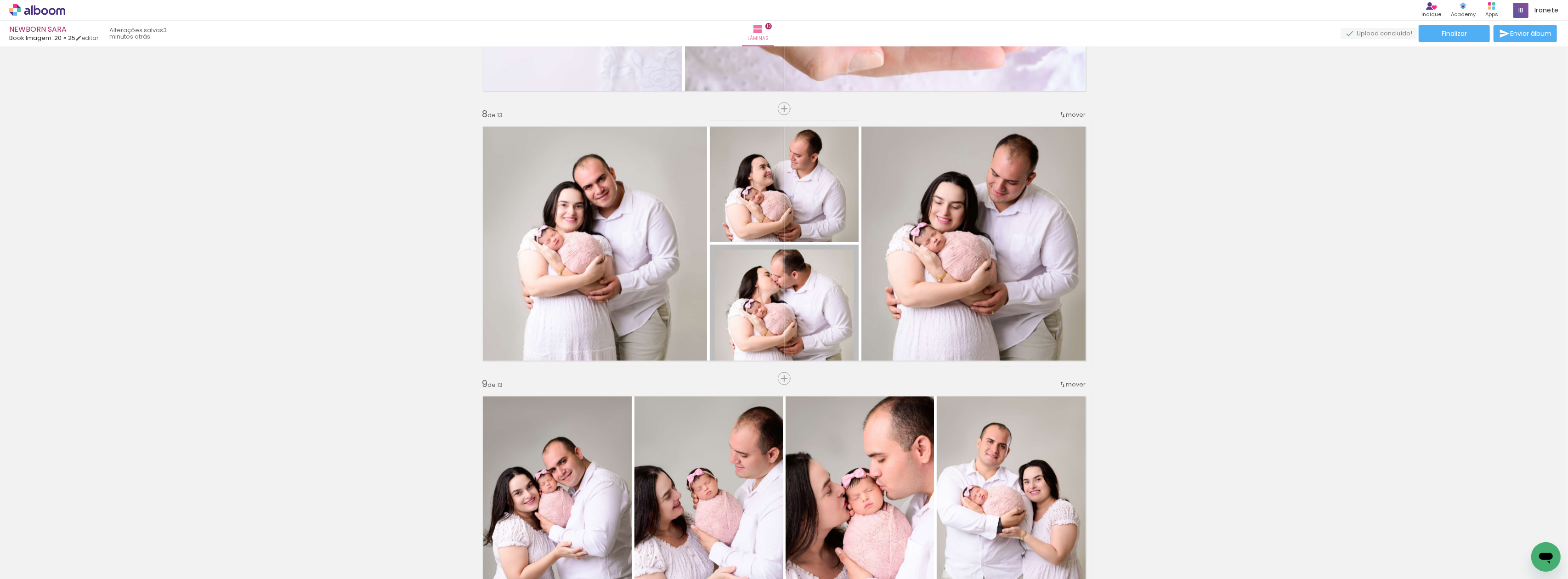
scroll to position [1838, 0]
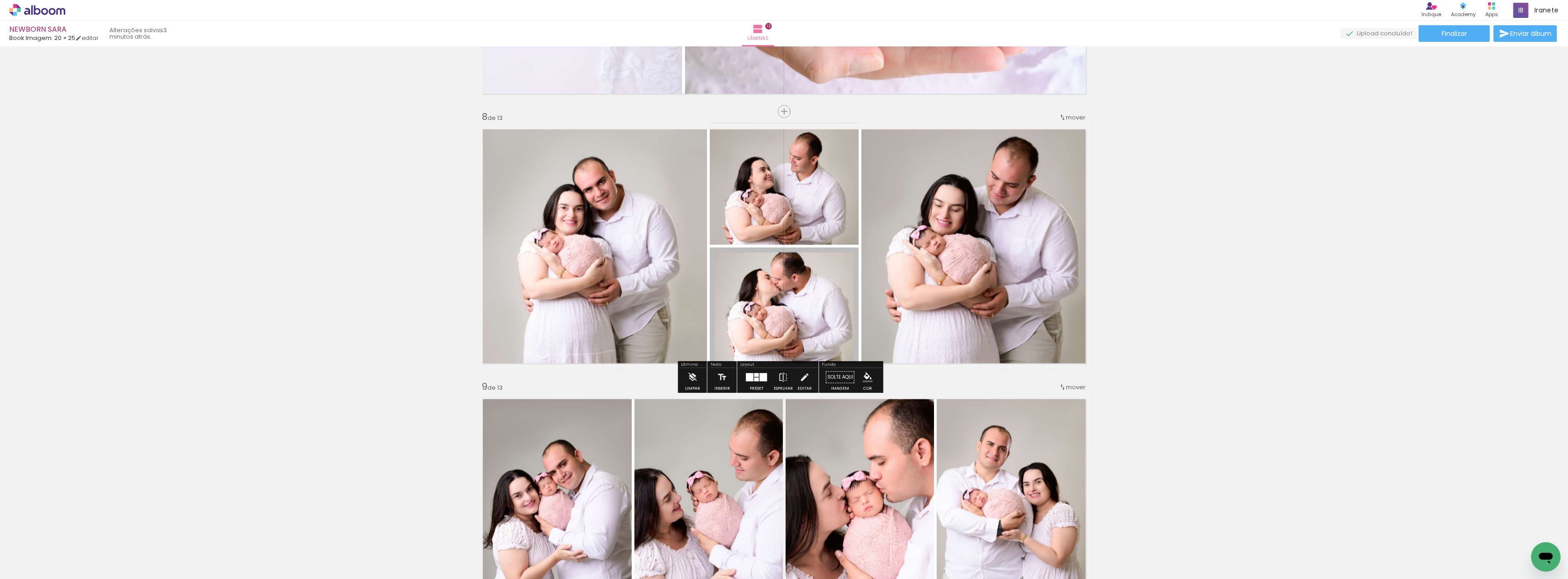
click at [1123, 284] on div "Inserir lâmina 1 de 13 Inserir lâmina 2 de 13 Inserir lâmina 3 de 13 Inserir lâ…" at bounding box center [784, 100] width 1568 height 3776
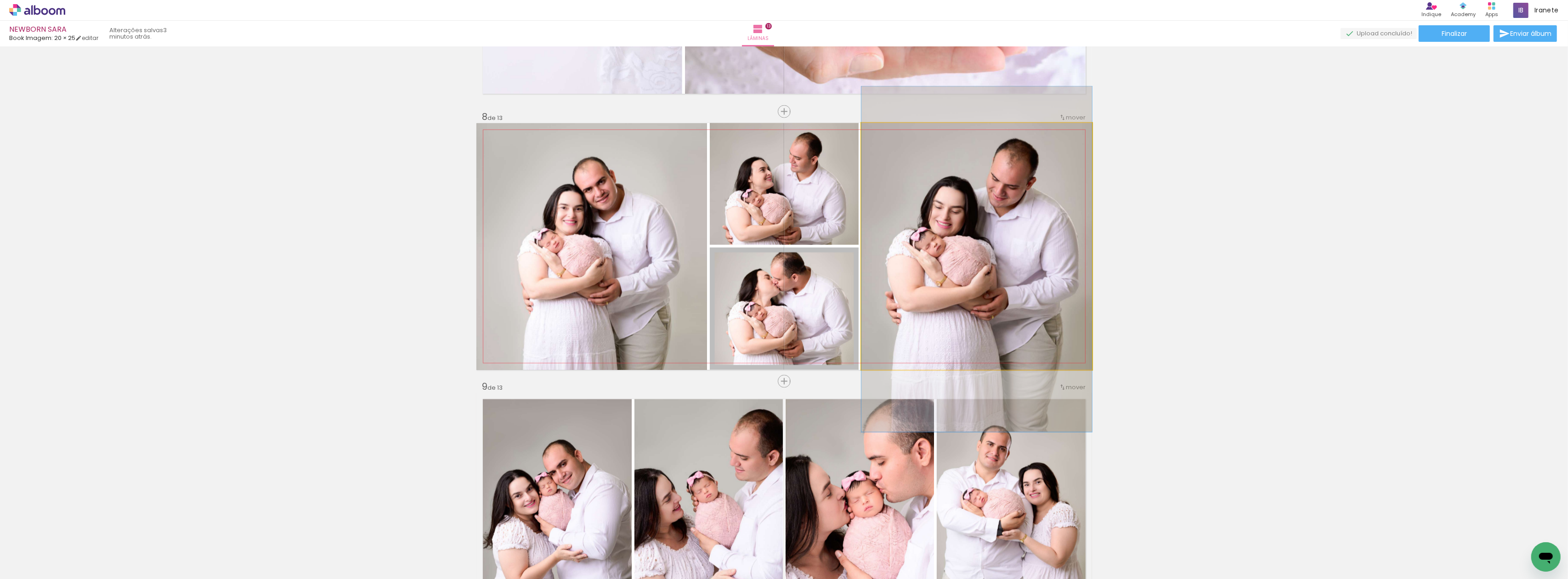
drag, startPoint x: 935, startPoint y: 282, endPoint x: 920, endPoint y: 284, distance: 15.1
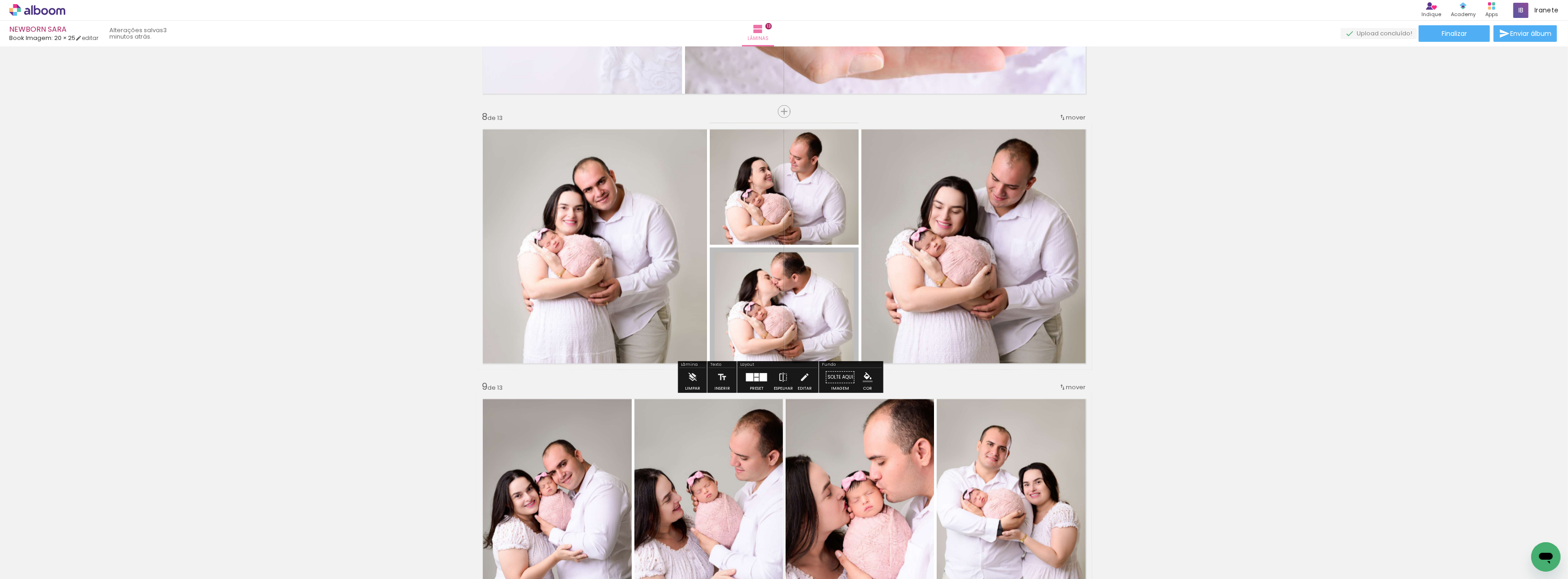
click at [1218, 267] on div "Inserir lâmina 1 de 13 Inserir lâmina 2 de 13 Inserir lâmina 3 de 13 Inserir lâ…" at bounding box center [784, 100] width 1568 height 3776
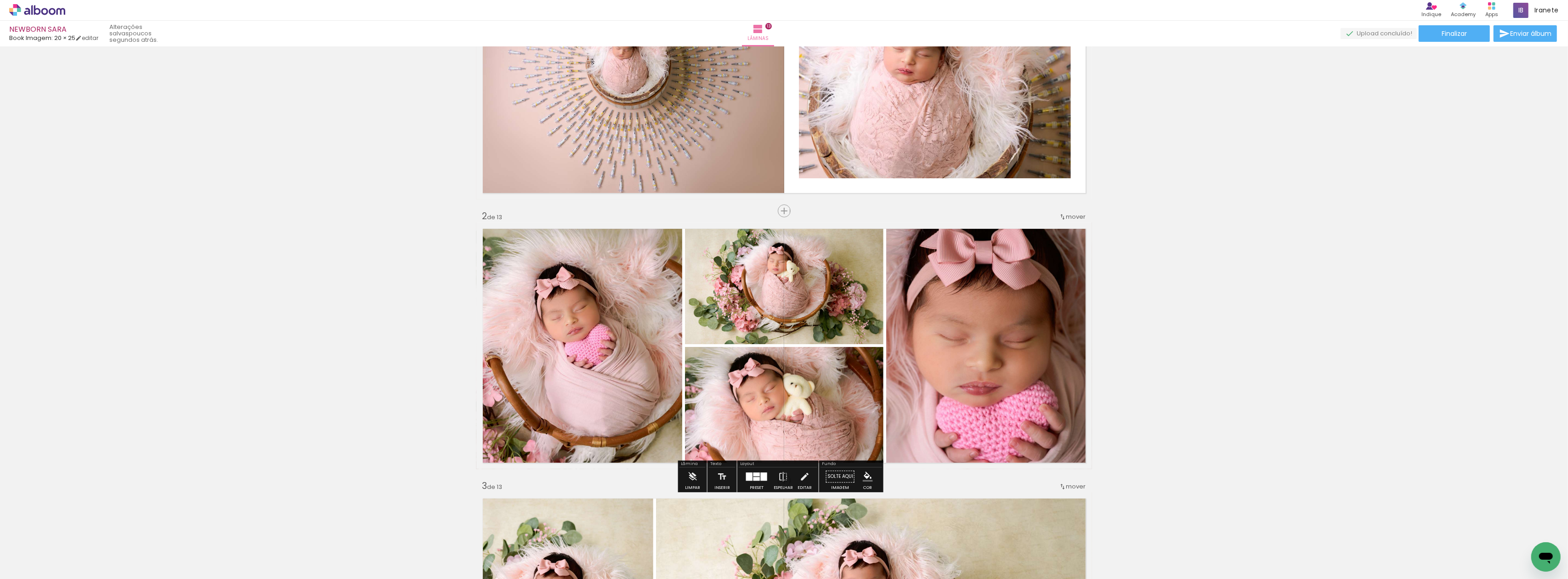
scroll to position [0, 0]
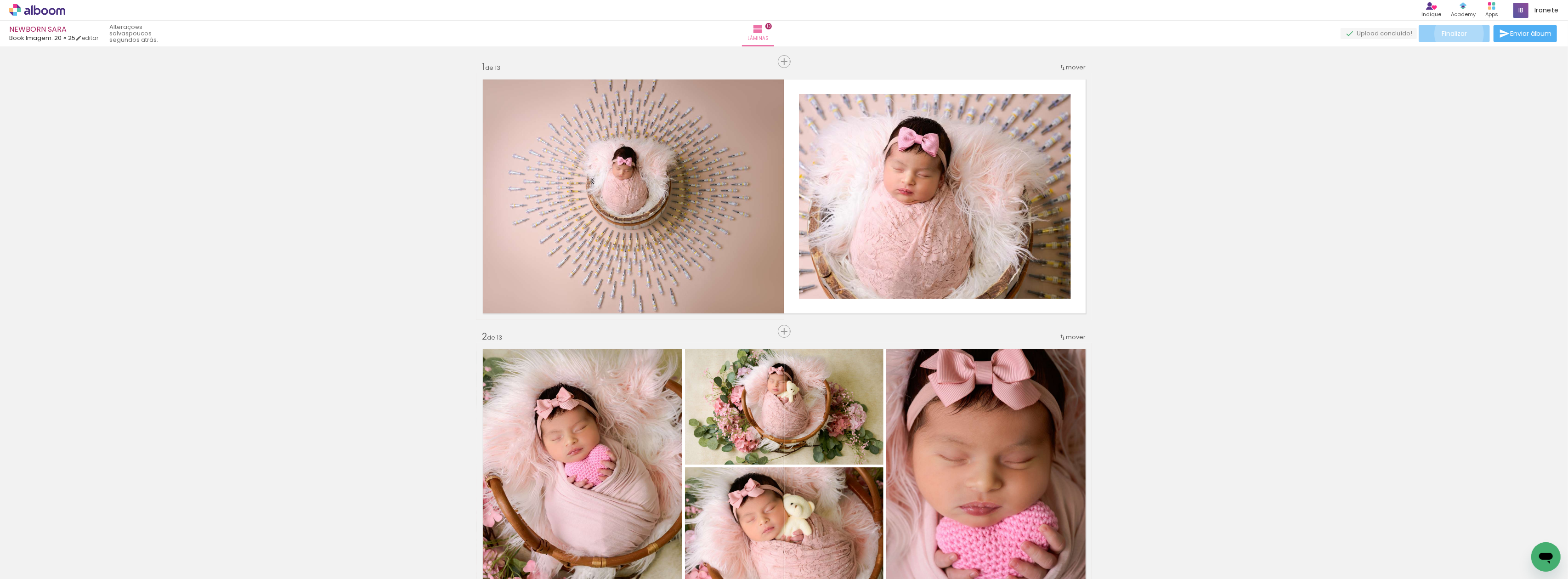
click at [1456, 34] on span "Finalizar" at bounding box center [1453, 33] width 25 height 6
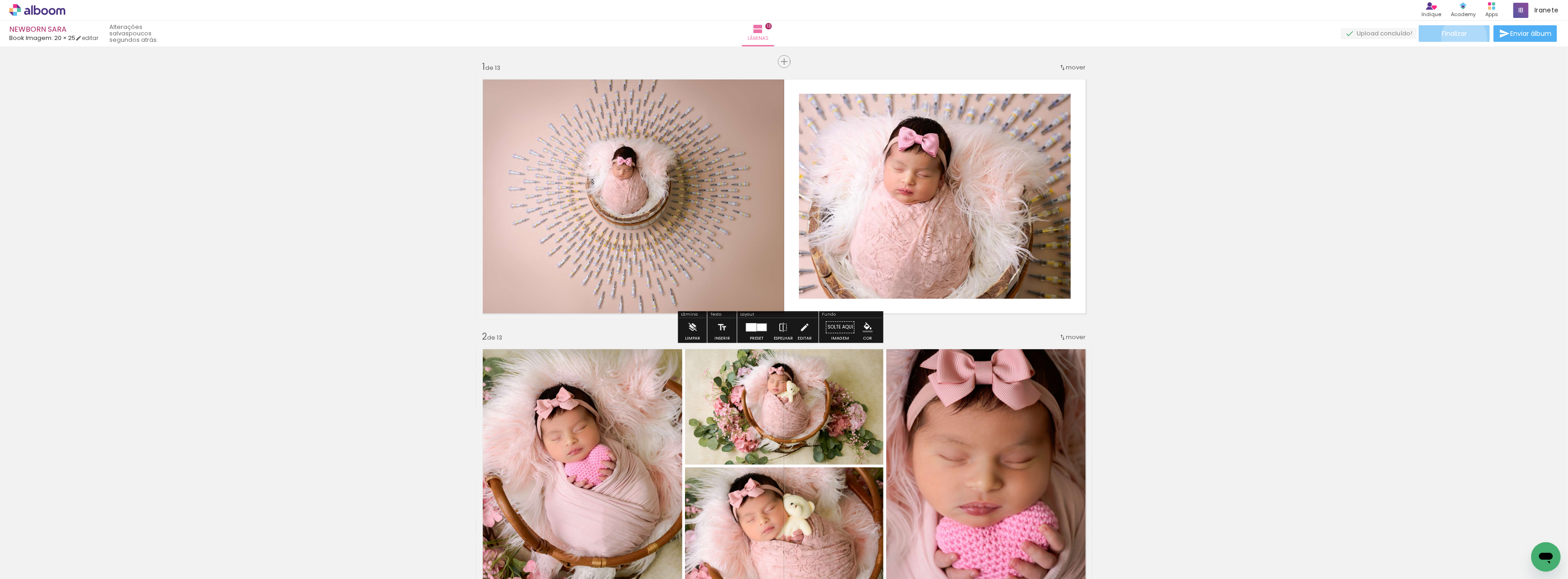
click at [1461, 38] on paper-button "Finalizar" at bounding box center [1453, 33] width 71 height 17
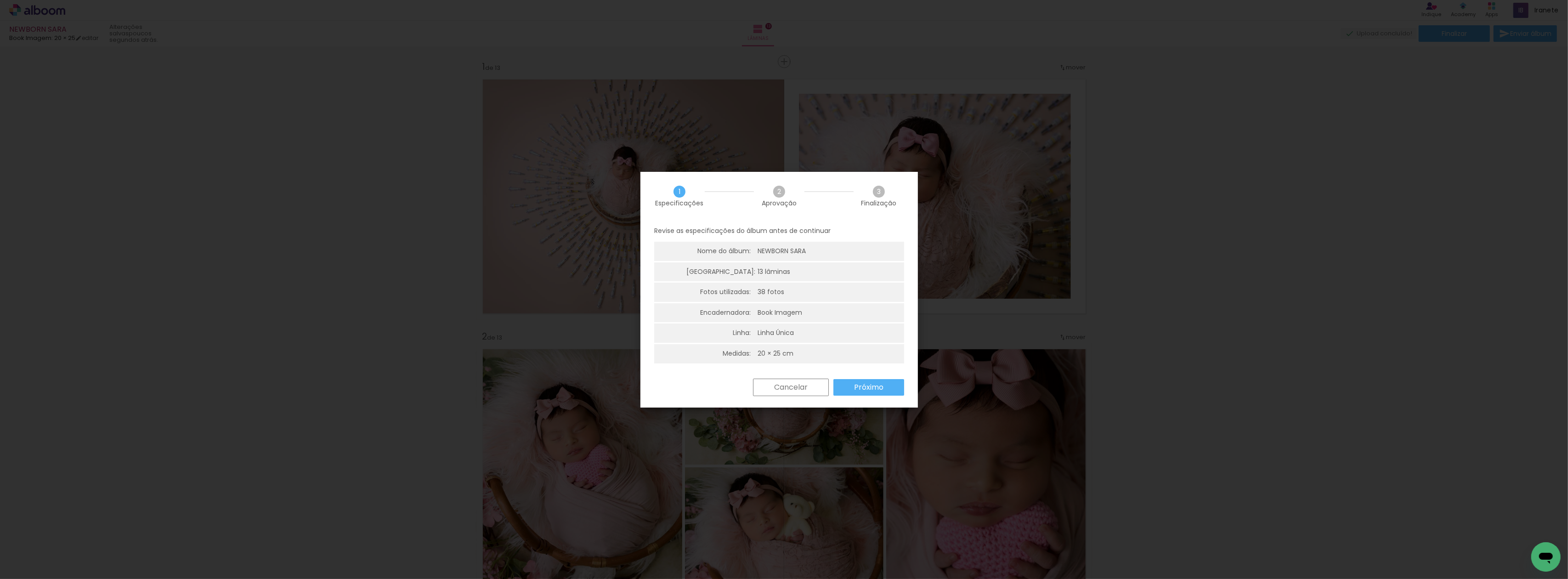
click at [0, 0] on slot "Próximo" at bounding box center [0, 0] width 0 height 0
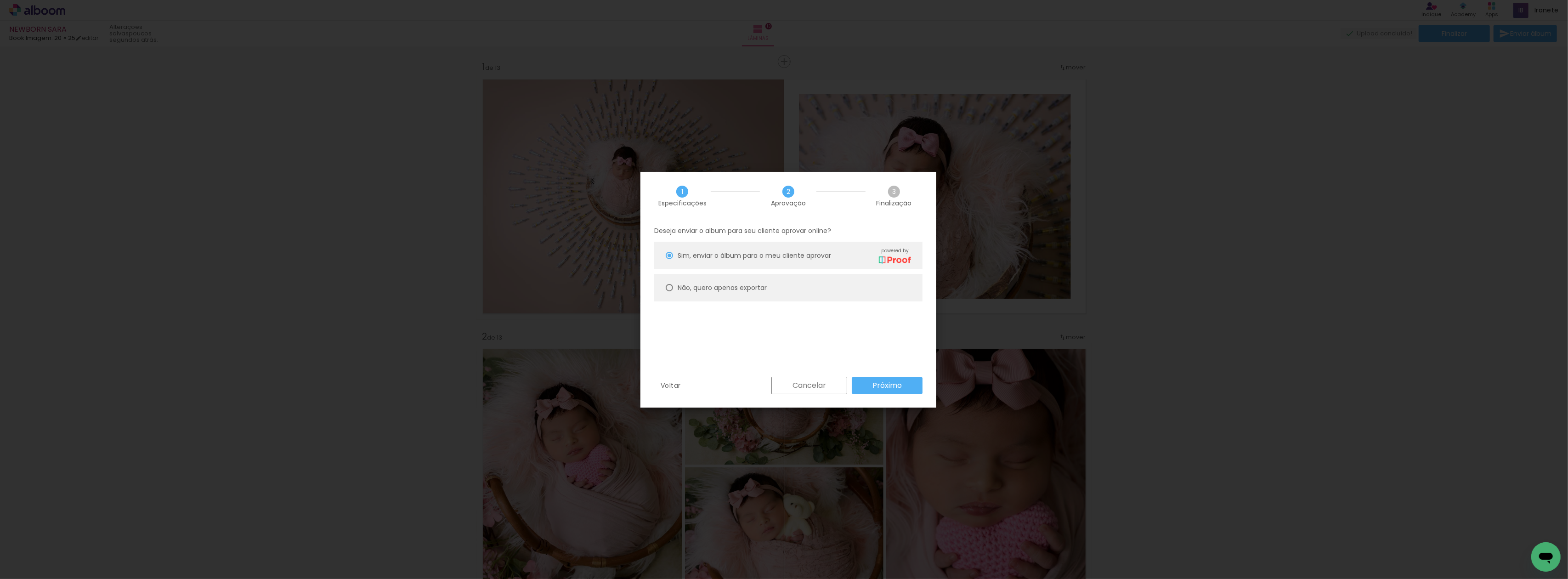
click at [0, 0] on slot "Não, quero apenas exportar" at bounding box center [0, 0] width 0 height 0
type paper-radio-button "on"
click at [0, 0] on slot "Próximo" at bounding box center [0, 0] width 0 height 0
type input "Alta, 300 DPI"
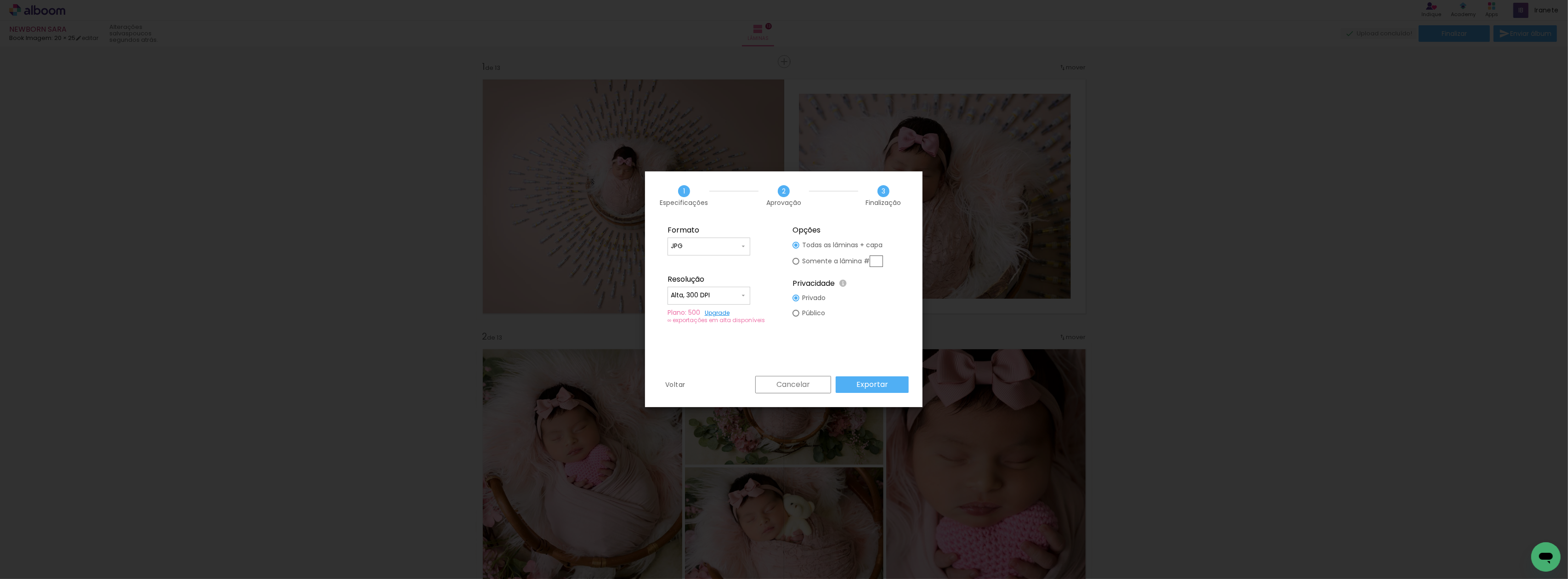
click at [724, 245] on input "JPG" at bounding box center [705, 246] width 69 height 9
click at [723, 257] on paper-item "PDF" at bounding box center [709, 264] width 83 height 18
type input "PDF"
click at [717, 296] on input "Alta, 300 DPI" at bounding box center [705, 294] width 69 height 9
click at [716, 300] on paper-item "Alta, 300 DPI" at bounding box center [709, 293] width 83 height 18
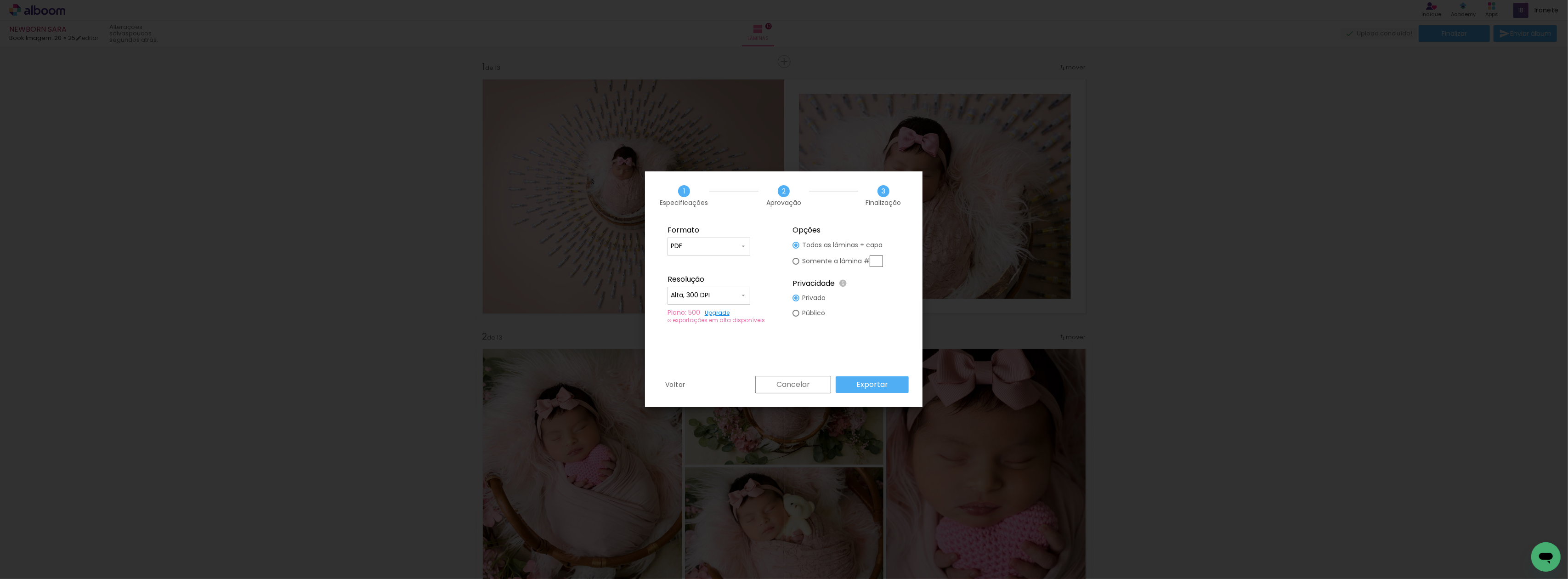
click at [716, 290] on paper-input-container "Alta, 300 DPI" at bounding box center [709, 295] width 83 height 18
click at [715, 307] on paper-item "Baixa" at bounding box center [709, 312] width 83 height 18
type input "Baixa"
click at [0, 0] on slot "Exportar" at bounding box center [0, 0] width 0 height 0
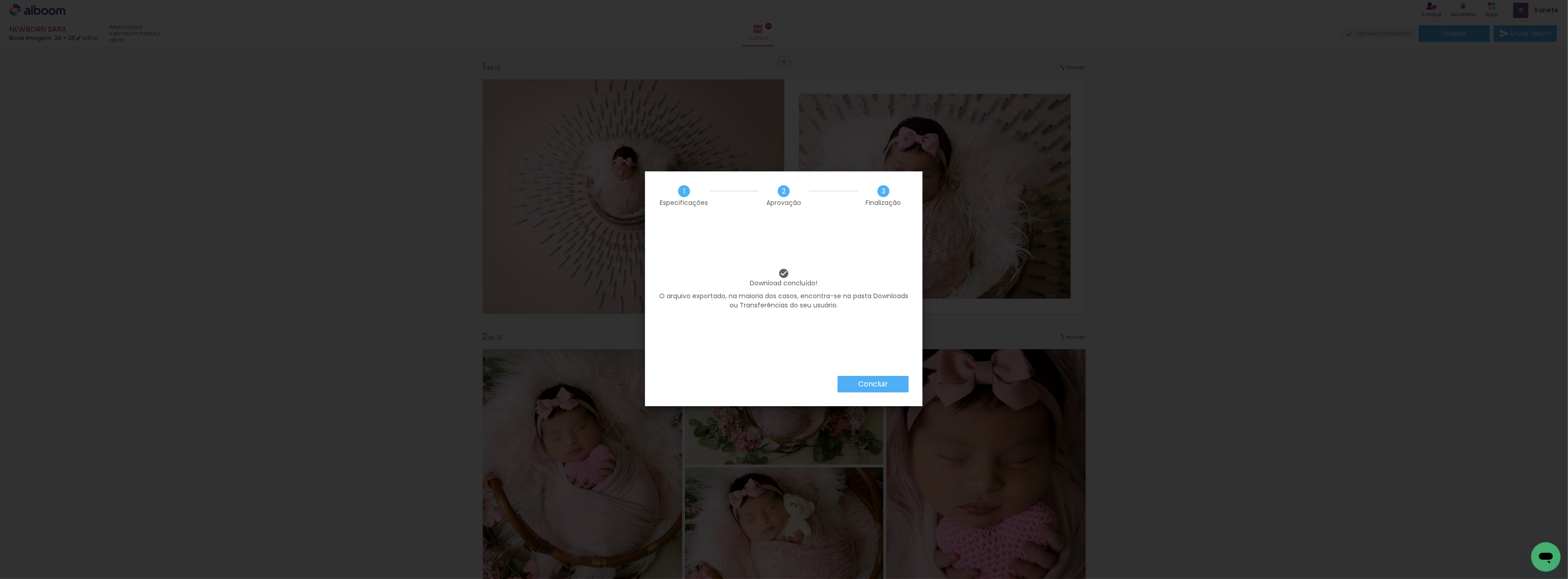
click at [849, 386] on paper-button "Concluir" at bounding box center [872, 383] width 71 height 17
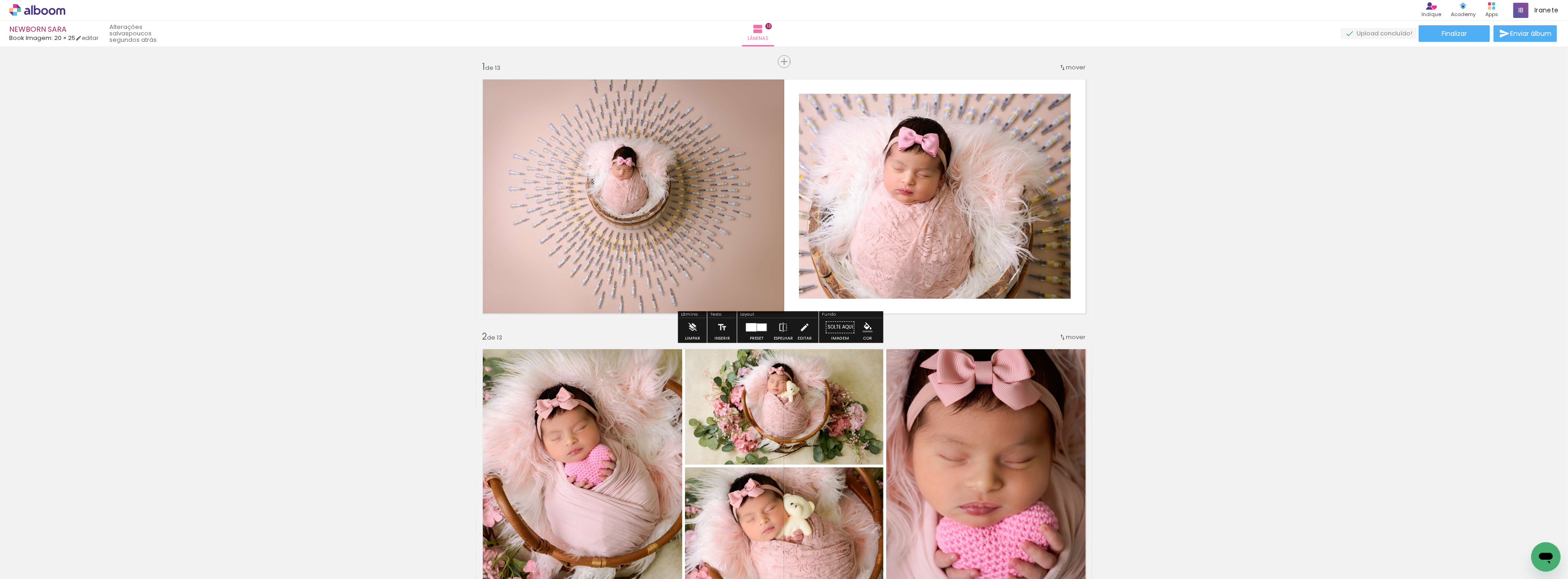
scroll to position [0, 465]
